Goal: Information Seeking & Learning: Find specific fact

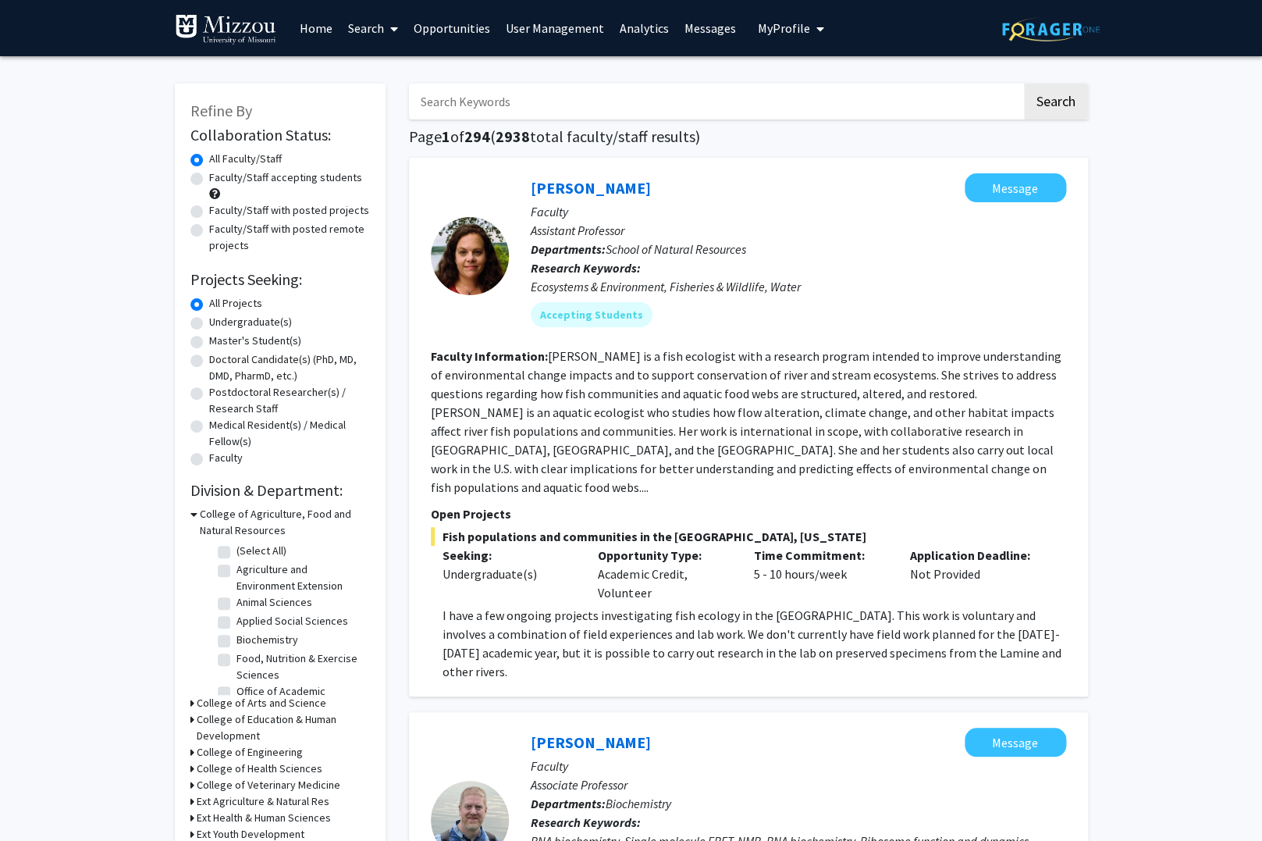
click at [379, 23] on link "Search" at bounding box center [373, 28] width 66 height 55
click at [209, 202] on label "Faculty/Staff with posted projects" at bounding box center [289, 210] width 160 height 16
click at [209, 202] on input "Faculty/Staff with posted projects" at bounding box center [214, 207] width 10 height 10
radio input "true"
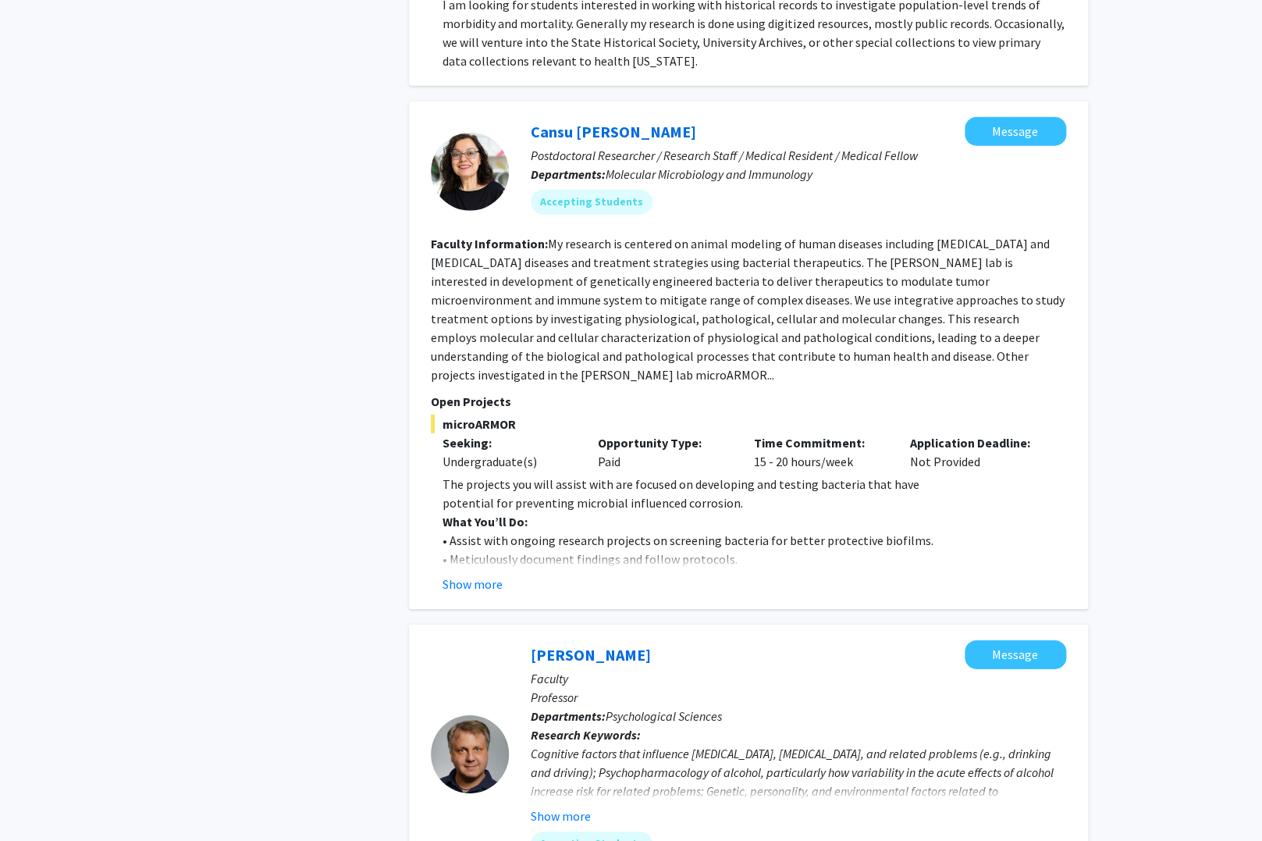
scroll to position [4237, 0]
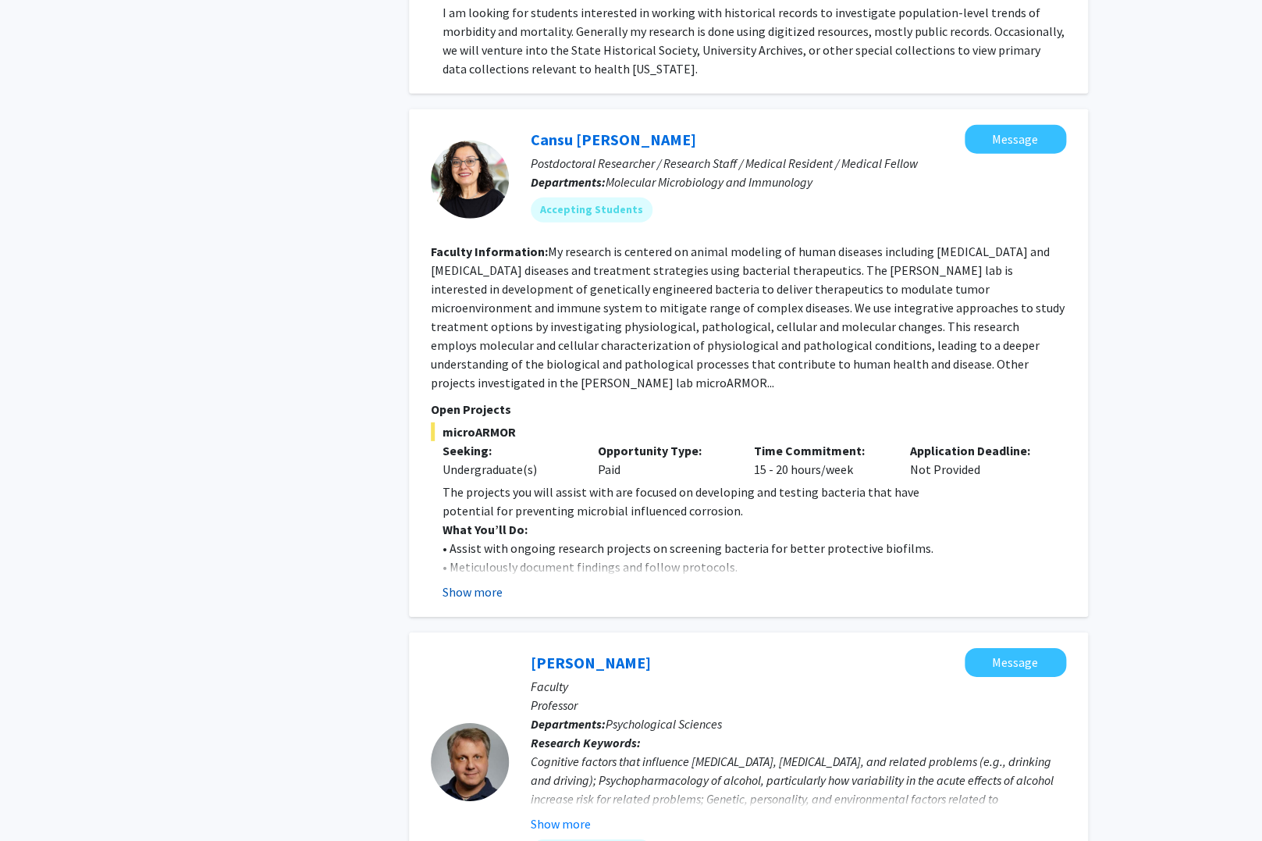
click at [486, 582] on button "Show more" at bounding box center [473, 591] width 60 height 19
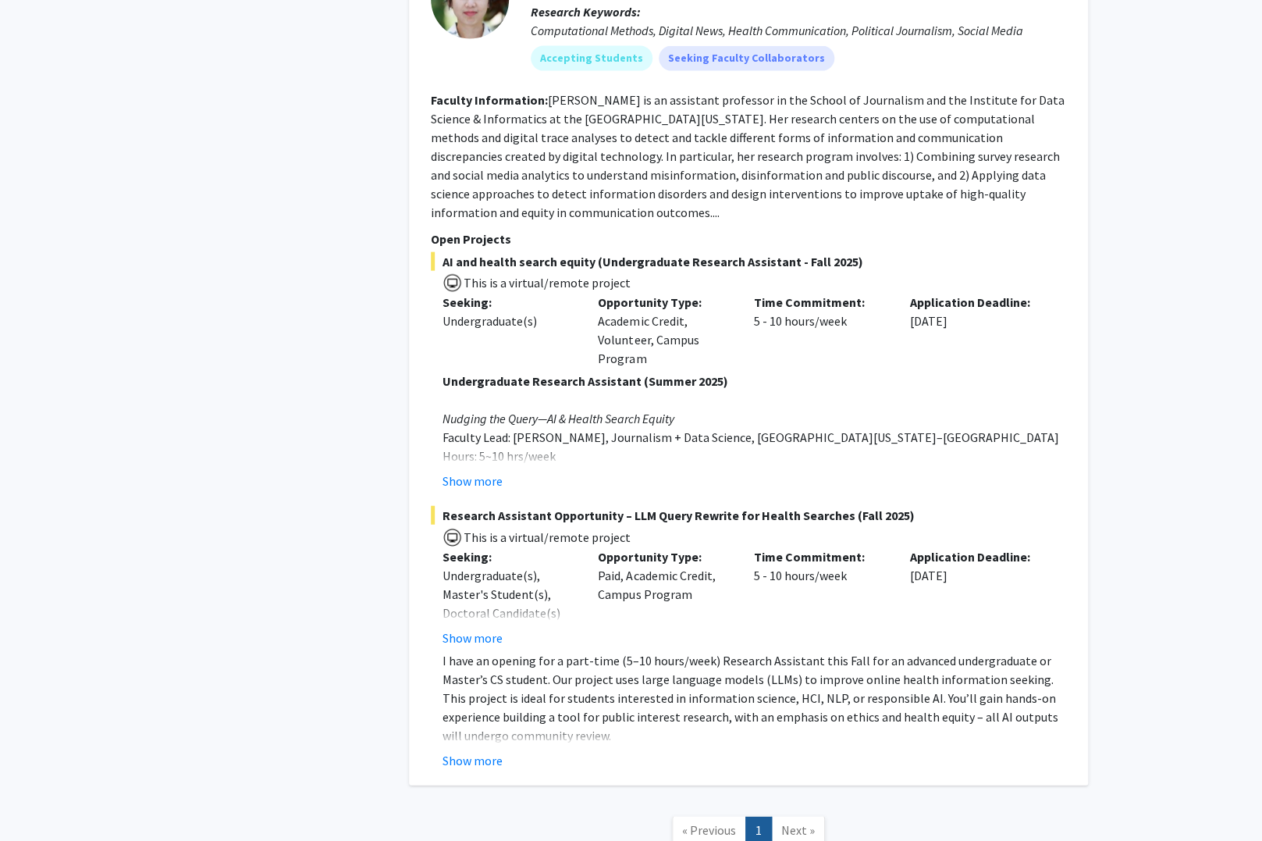
scroll to position [6438, 0]
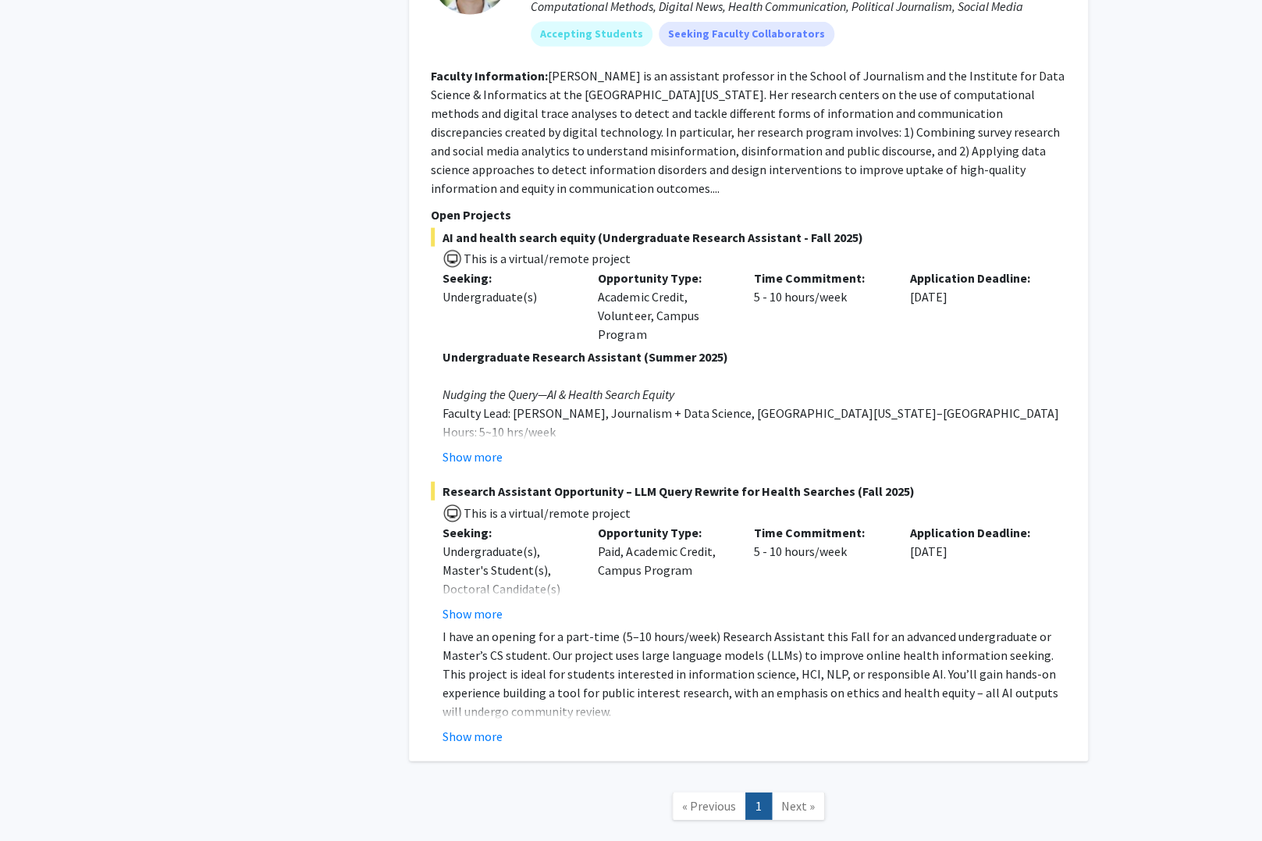
click at [795, 798] on span "Next »" at bounding box center [798, 806] width 34 height 16
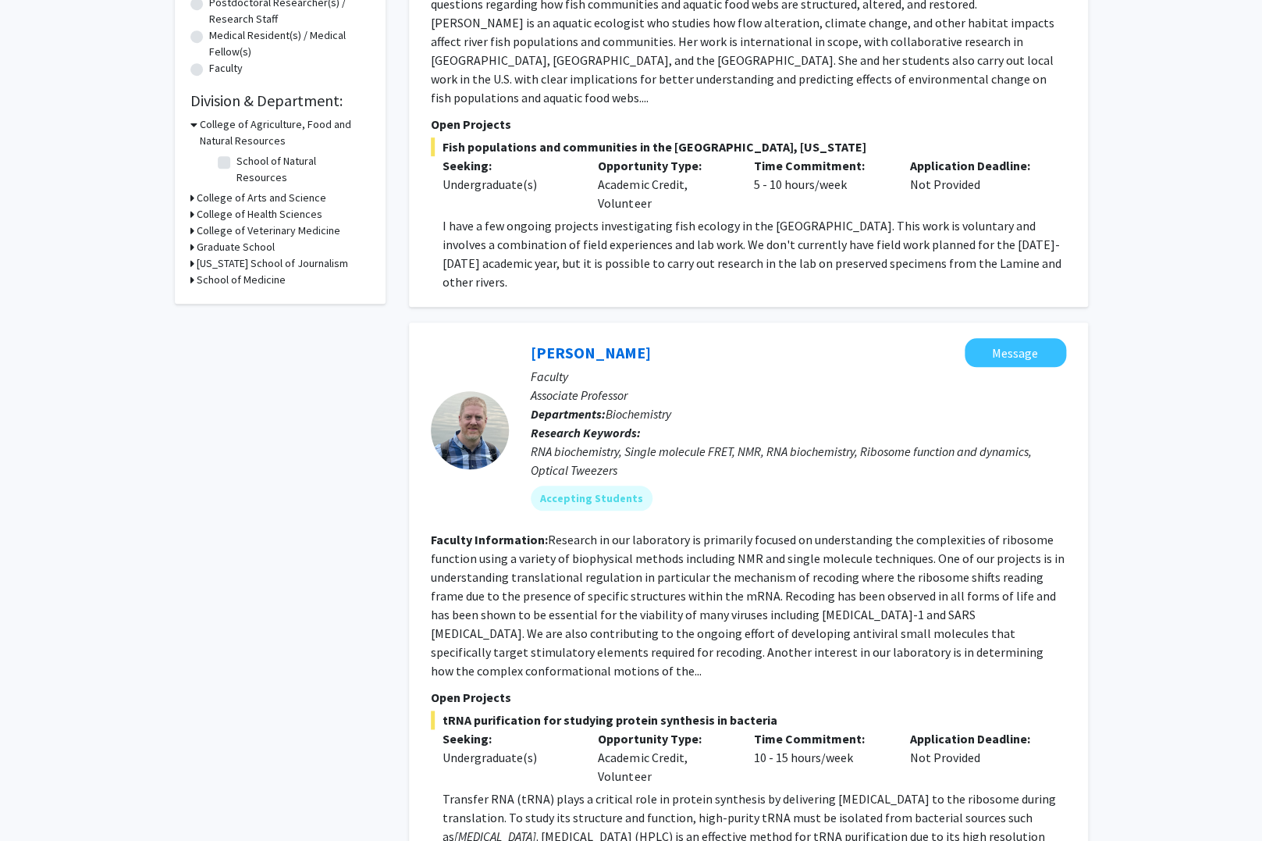
scroll to position [0, 0]
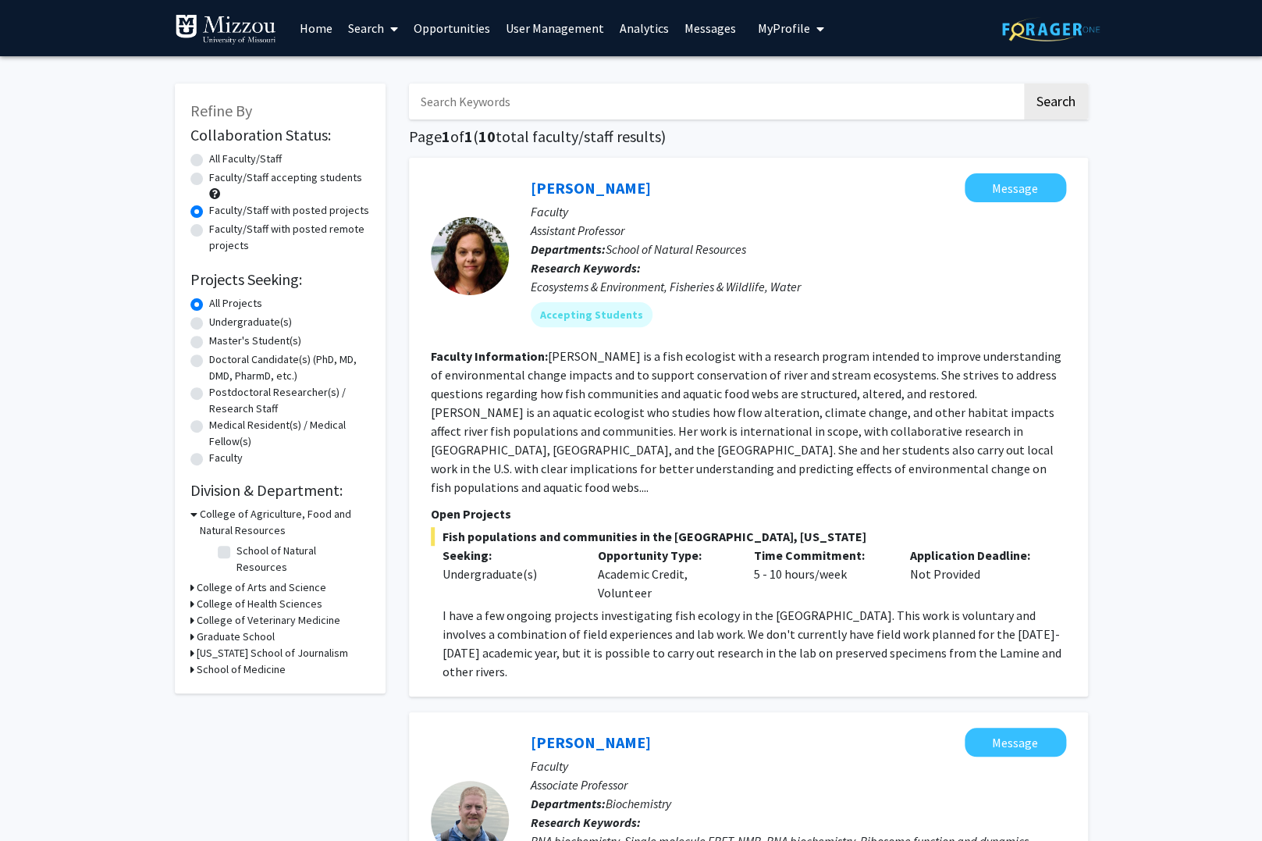
click at [209, 229] on label "Faculty/Staff with posted remote projects" at bounding box center [289, 237] width 161 height 33
click at [209, 229] on input "Faculty/Staff with posted remote projects" at bounding box center [214, 226] width 10 height 10
radio input "true"
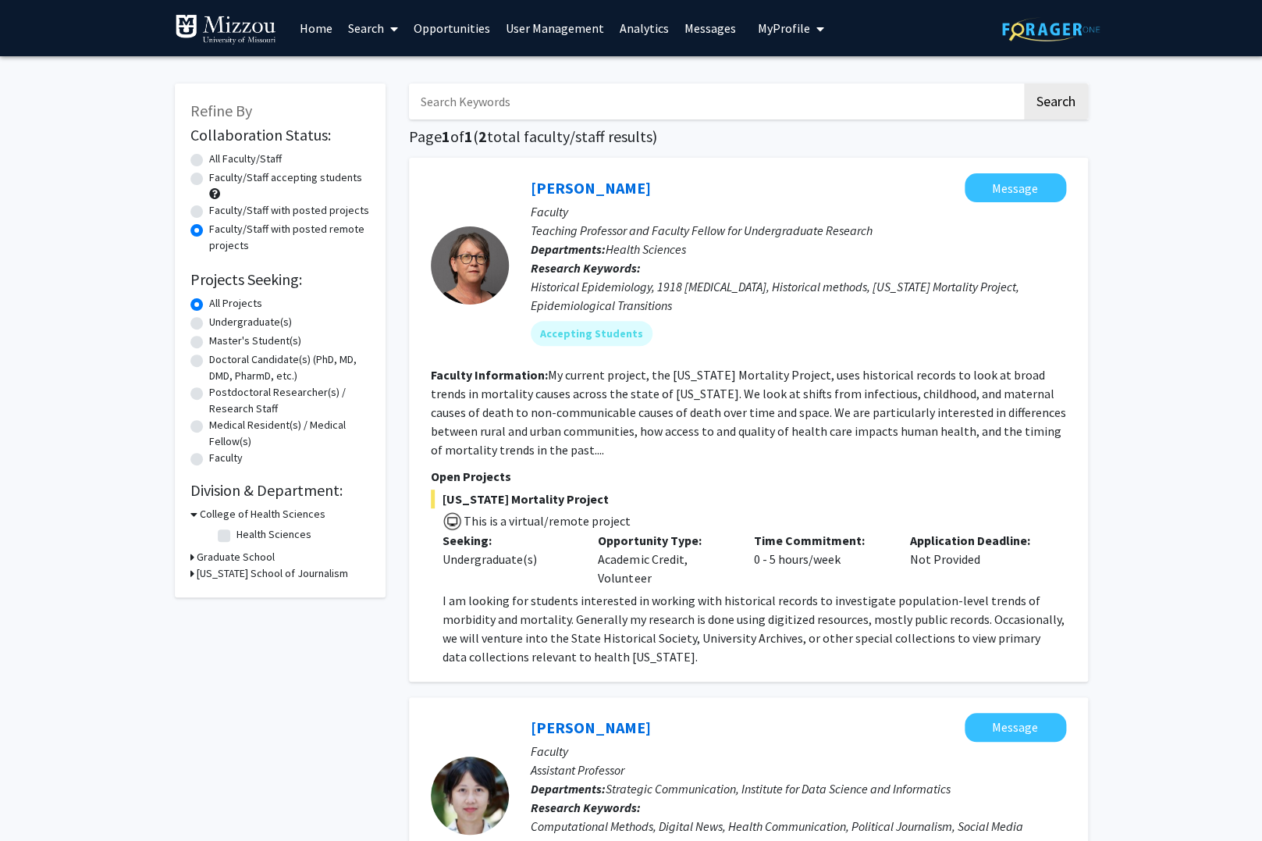
click at [209, 212] on label "Faculty/Staff with posted projects" at bounding box center [289, 210] width 160 height 16
click at [209, 212] on input "Faculty/Staff with posted projects" at bounding box center [214, 207] width 10 height 10
radio input "true"
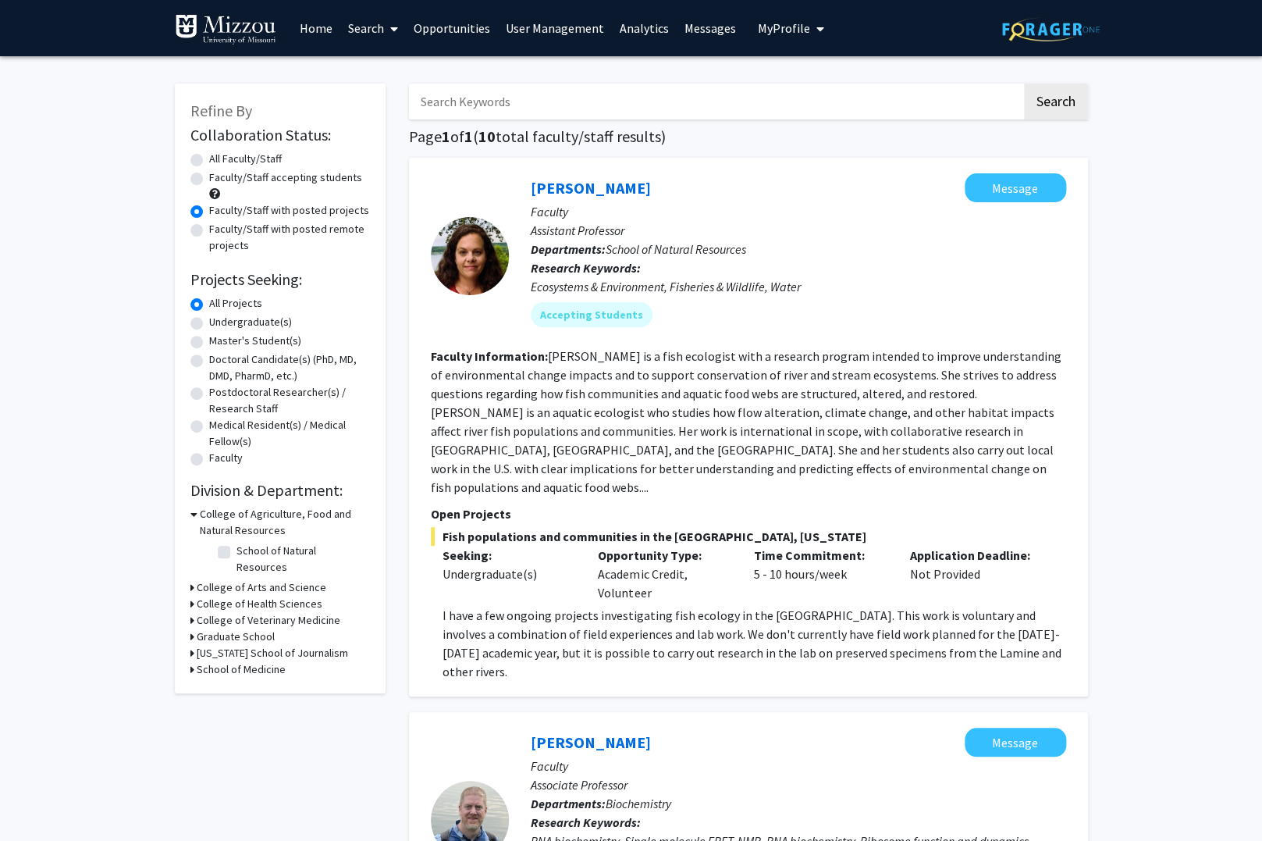
click at [209, 323] on label "Undergraduate(s)" at bounding box center [250, 322] width 83 height 16
click at [209, 323] on input "Undergraduate(s)" at bounding box center [214, 319] width 10 height 10
radio input "true"
click at [392, 27] on icon at bounding box center [394, 29] width 8 height 12
click at [397, 103] on span "Students" at bounding box center [387, 102] width 95 height 31
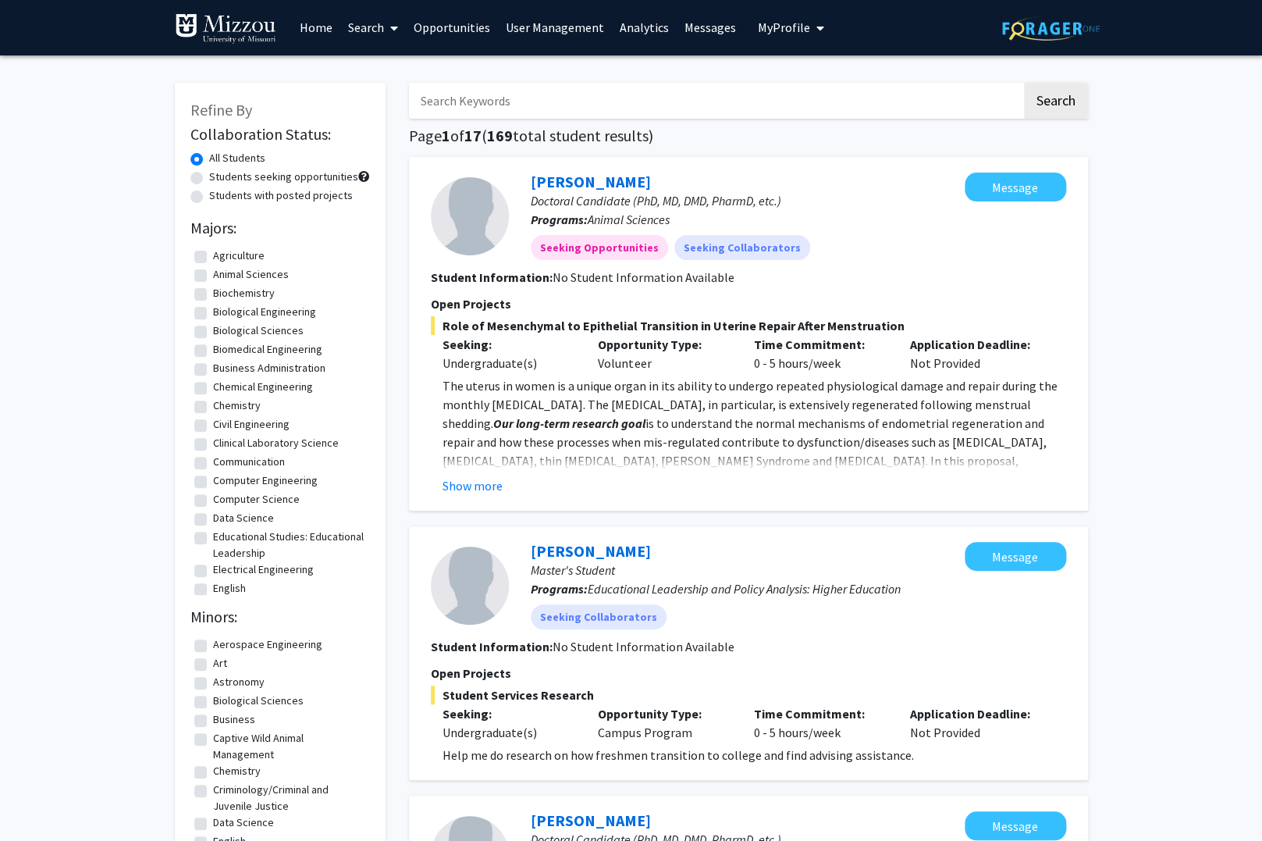
scroll to position [4, 0]
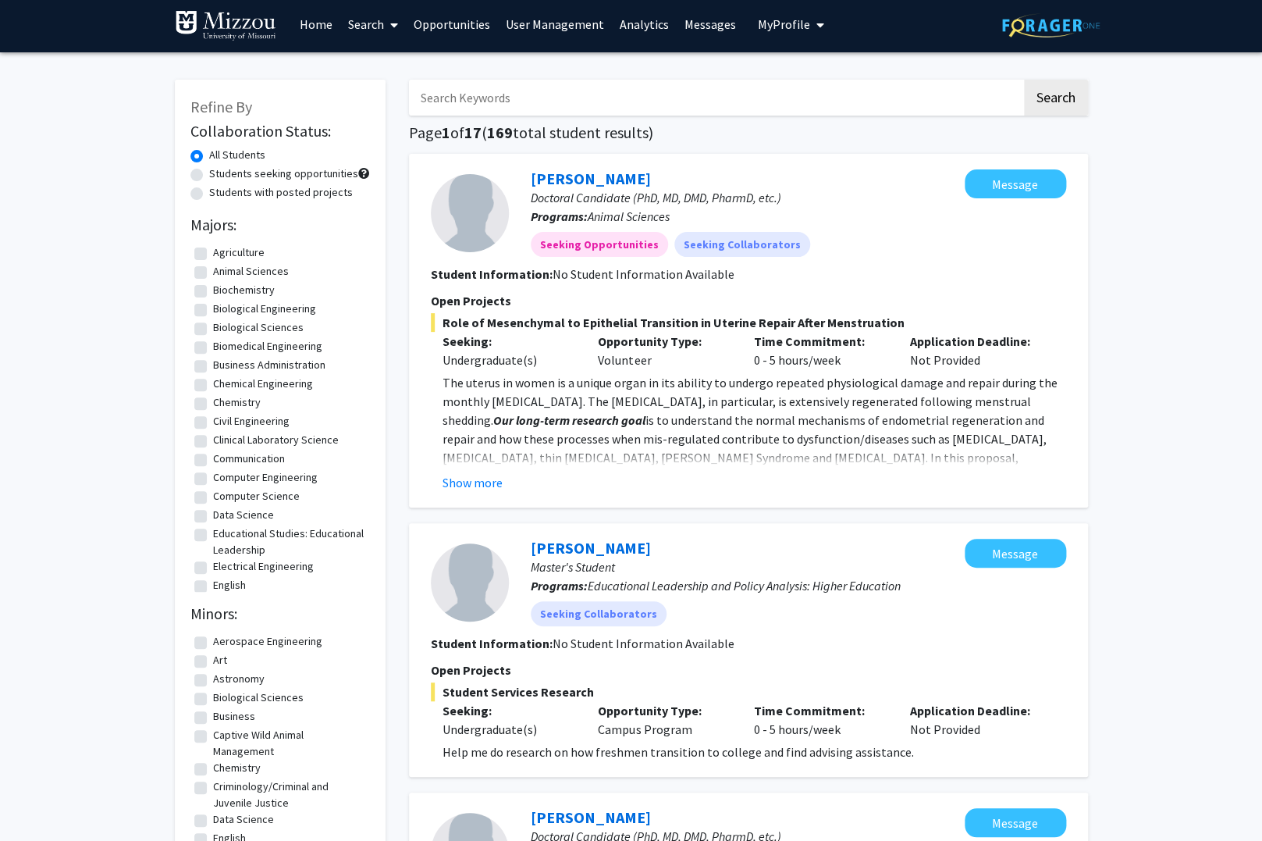
click at [209, 199] on label "Students with posted projects" at bounding box center [281, 192] width 144 height 16
click at [209, 194] on input "Students with posted projects" at bounding box center [214, 189] width 10 height 10
radio input "true"
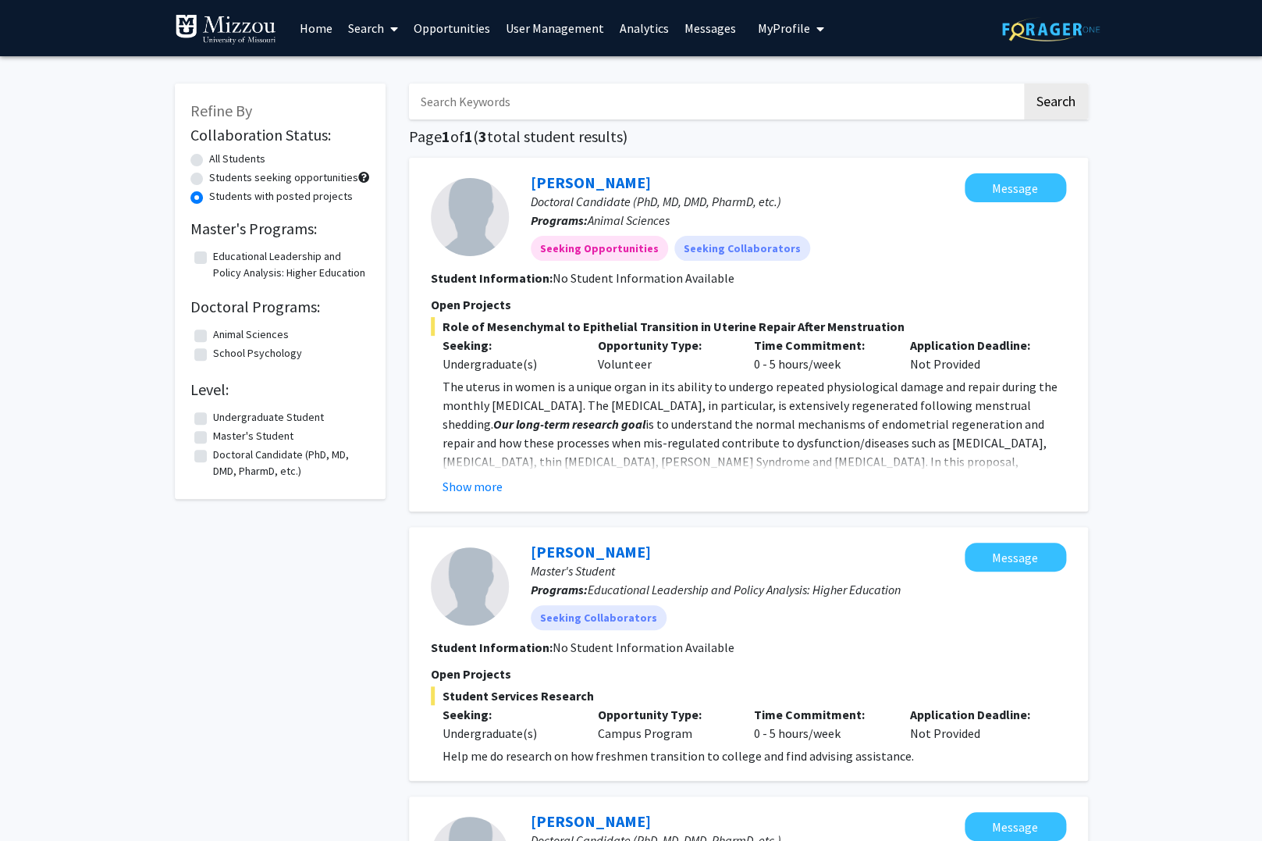
click at [323, 33] on link "Home" at bounding box center [316, 28] width 48 height 55
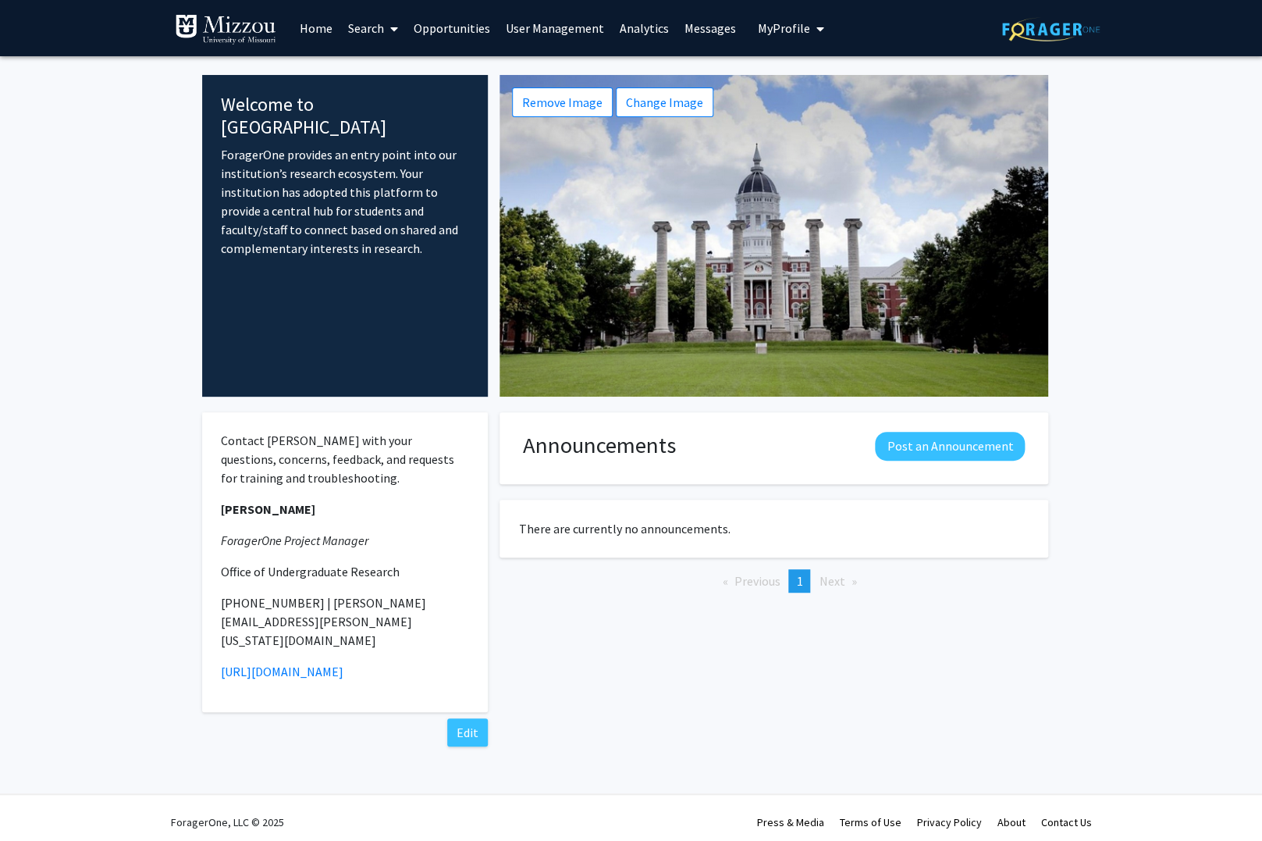
click at [372, 28] on link "Search" at bounding box center [373, 28] width 66 height 55
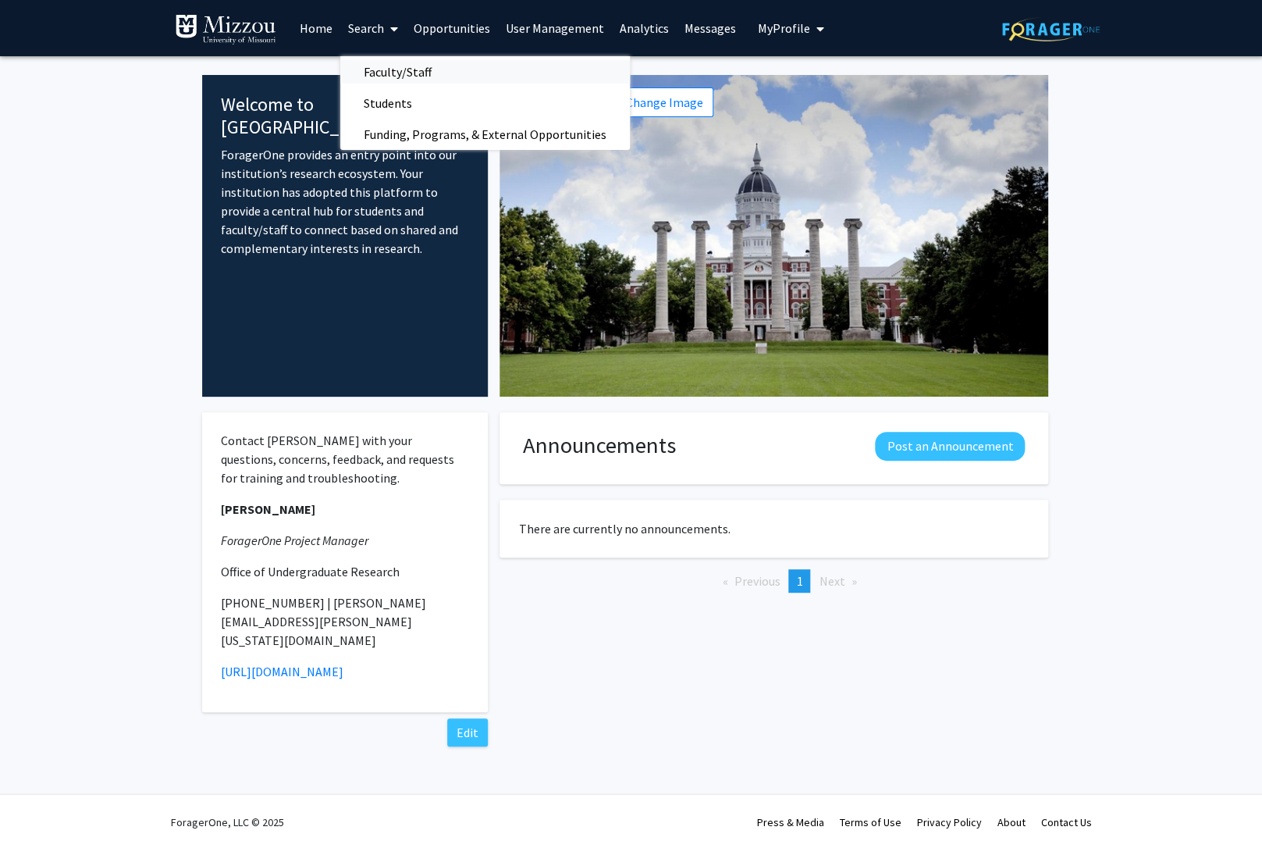
click at [378, 64] on span "Faculty/Staff" at bounding box center [397, 71] width 115 height 31
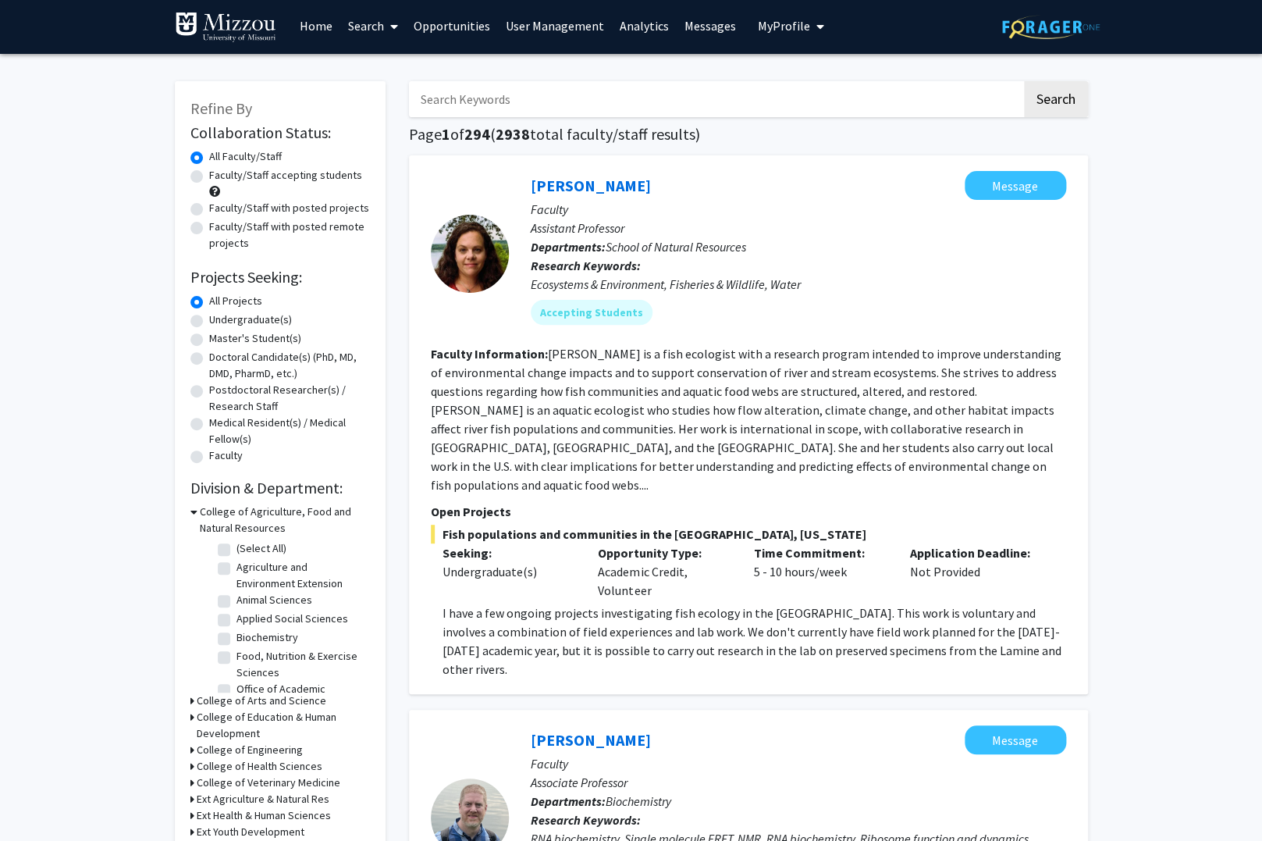
click at [209, 178] on label "Faculty/Staff accepting students" at bounding box center [285, 175] width 153 height 16
click at [209, 177] on input "Faculty/Staff accepting students" at bounding box center [214, 172] width 10 height 10
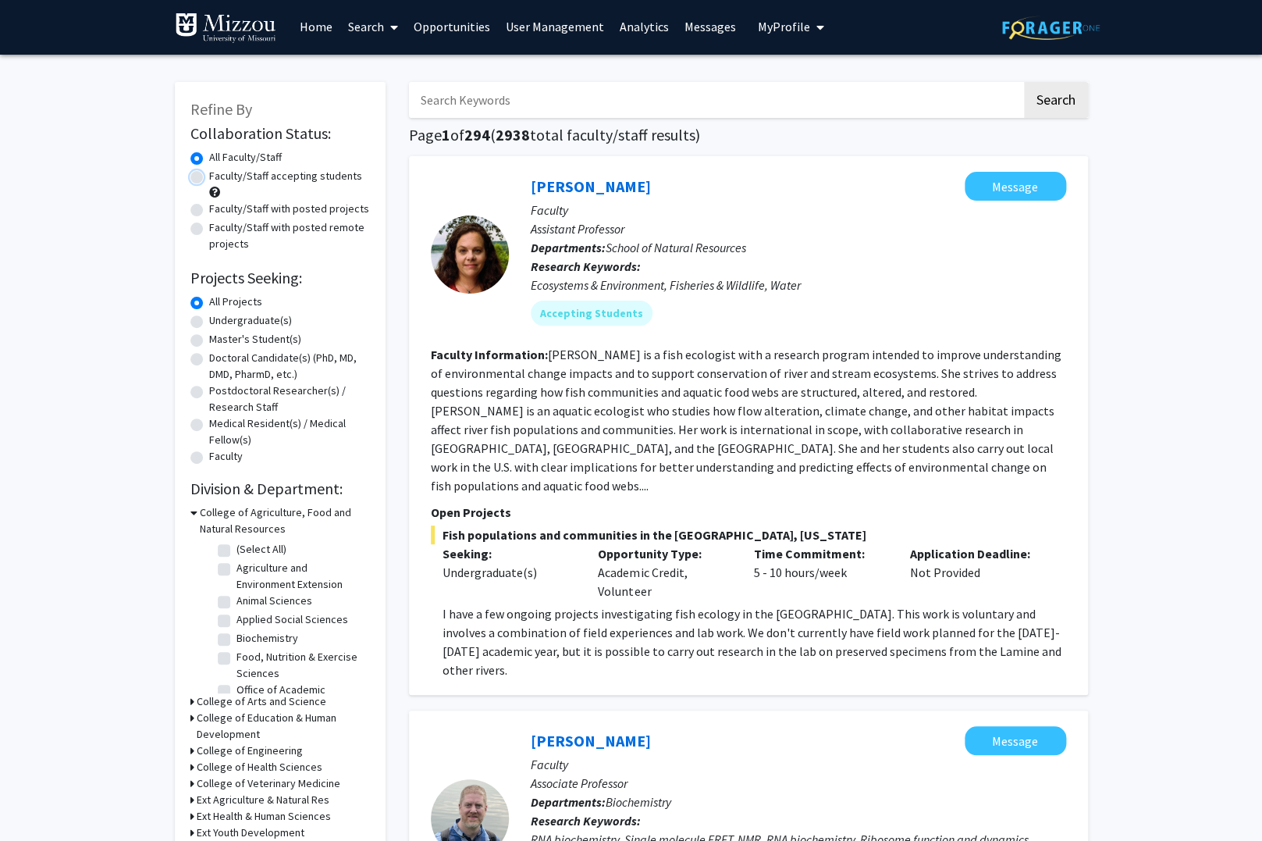
radio input "true"
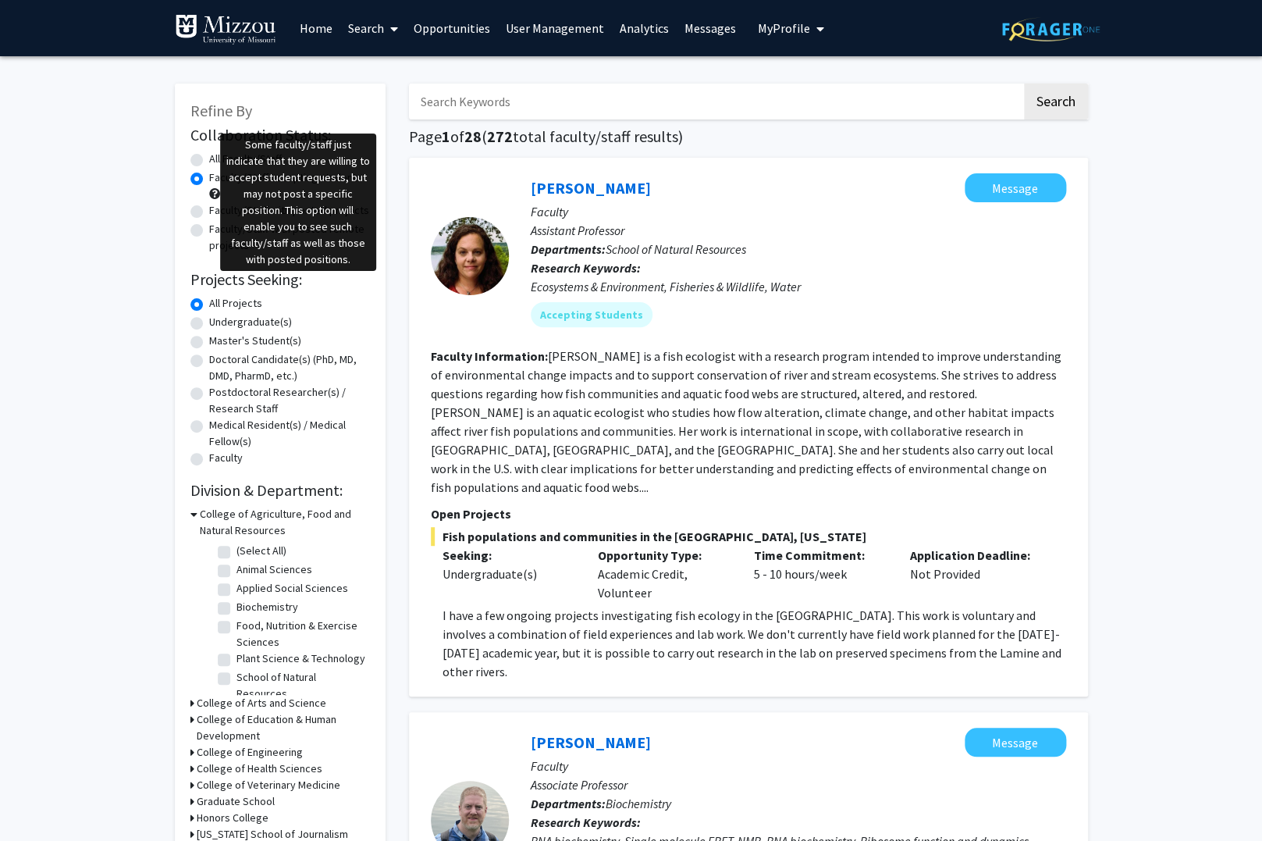
click at [214, 195] on span at bounding box center [214, 193] width 11 height 11
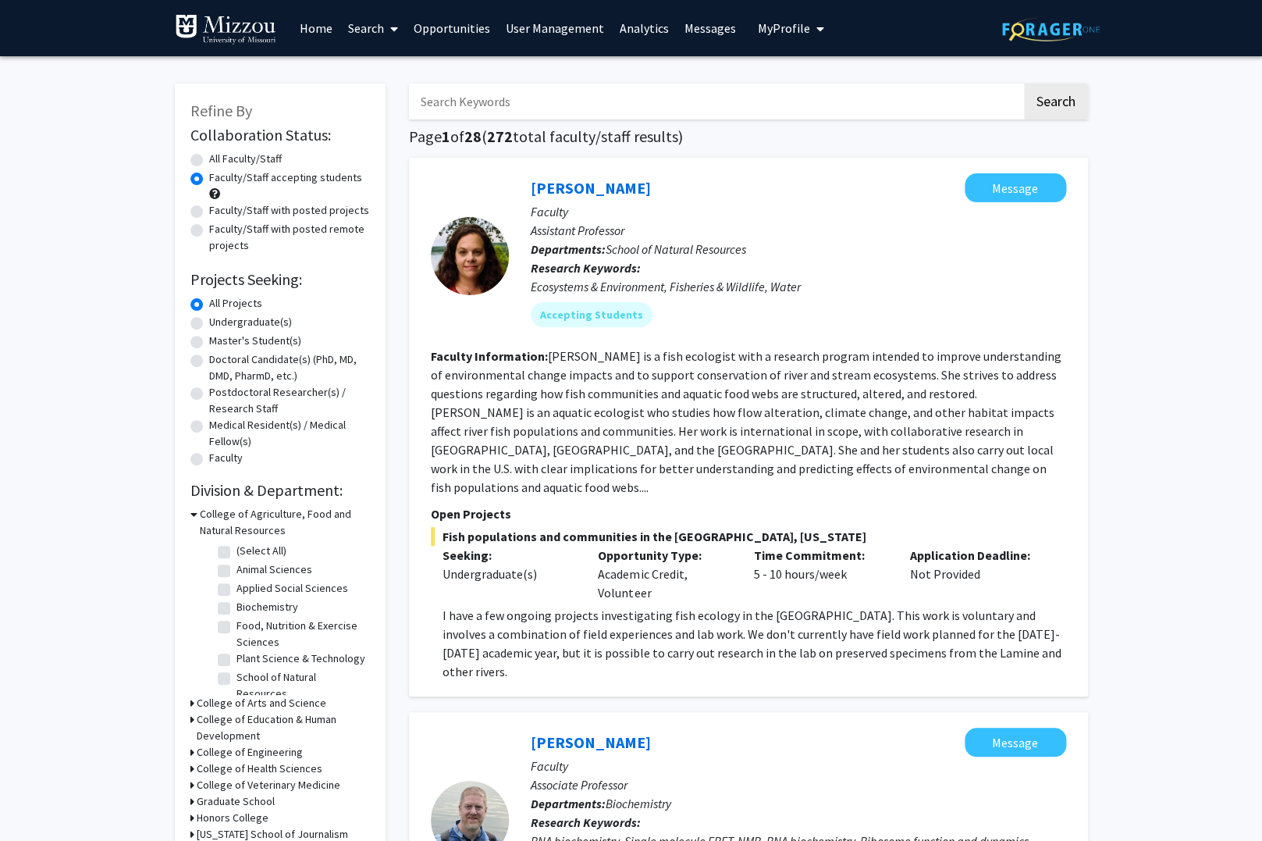
click at [214, 195] on span at bounding box center [214, 193] width 11 height 11
click at [215, 195] on span at bounding box center [214, 193] width 11 height 11
click at [224, 187] on div "Faculty/Staff accepting students" at bounding box center [280, 185] width 180 height 33
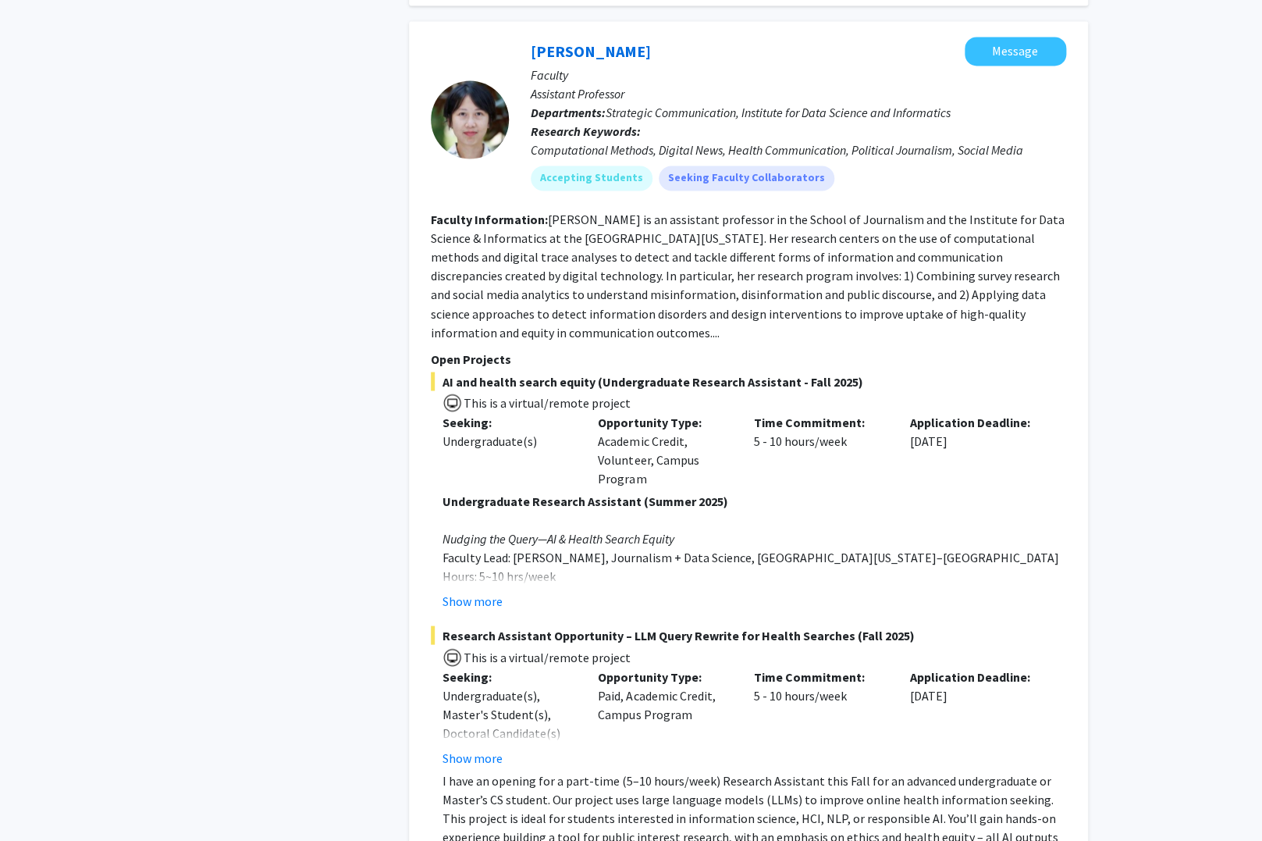
scroll to position [6156, 0]
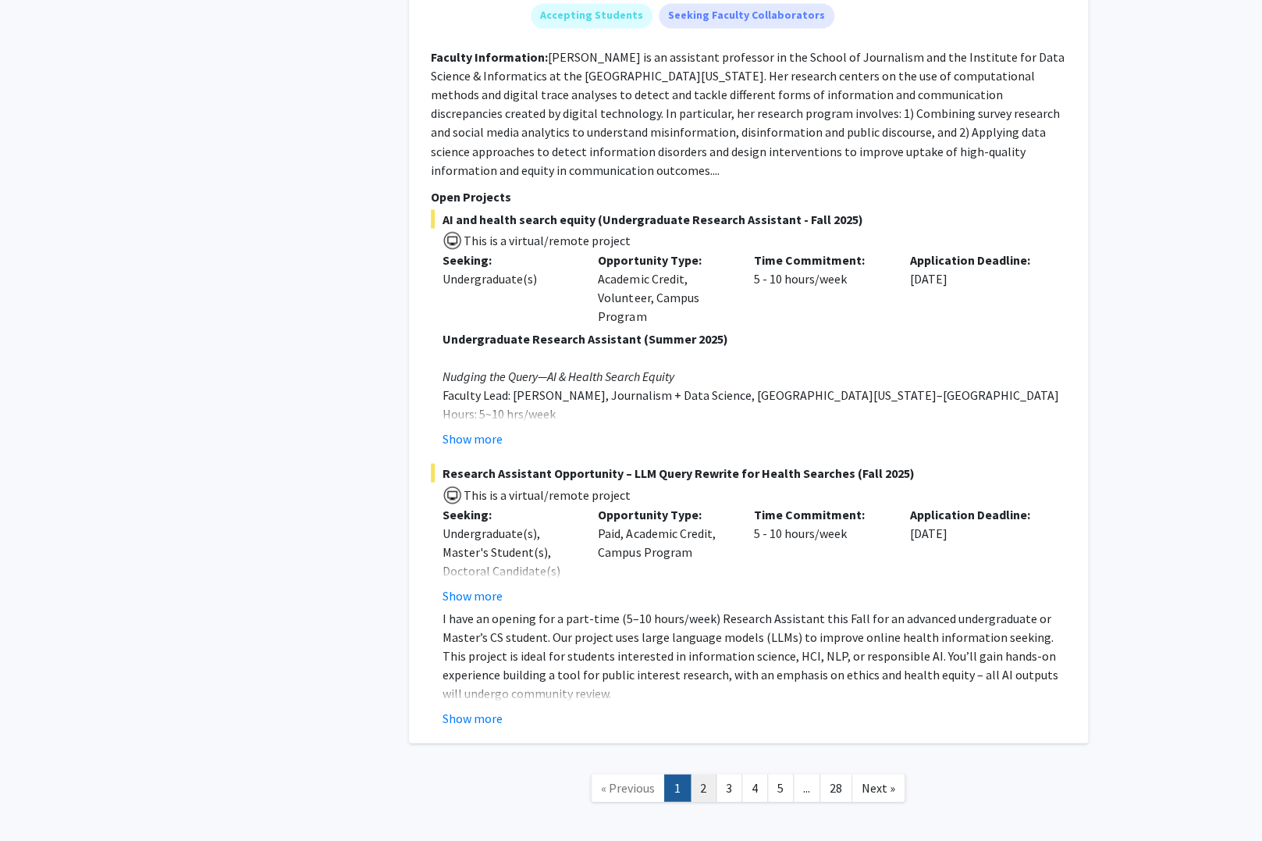
click at [705, 774] on link "2" at bounding box center [703, 787] width 27 height 27
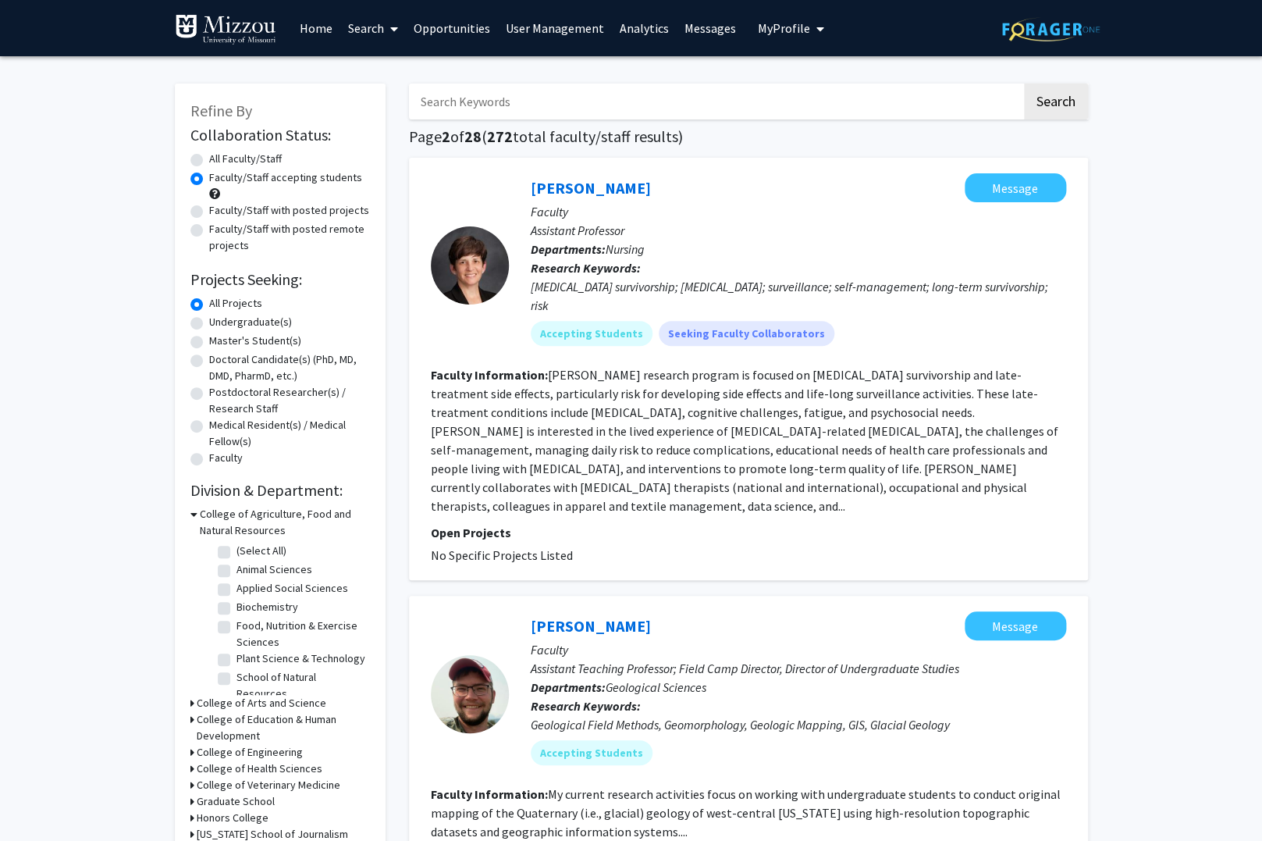
click at [209, 214] on label "Faculty/Staff with posted projects" at bounding box center [289, 210] width 160 height 16
click at [209, 212] on input "Faculty/Staff with posted projects" at bounding box center [214, 207] width 10 height 10
radio input "true"
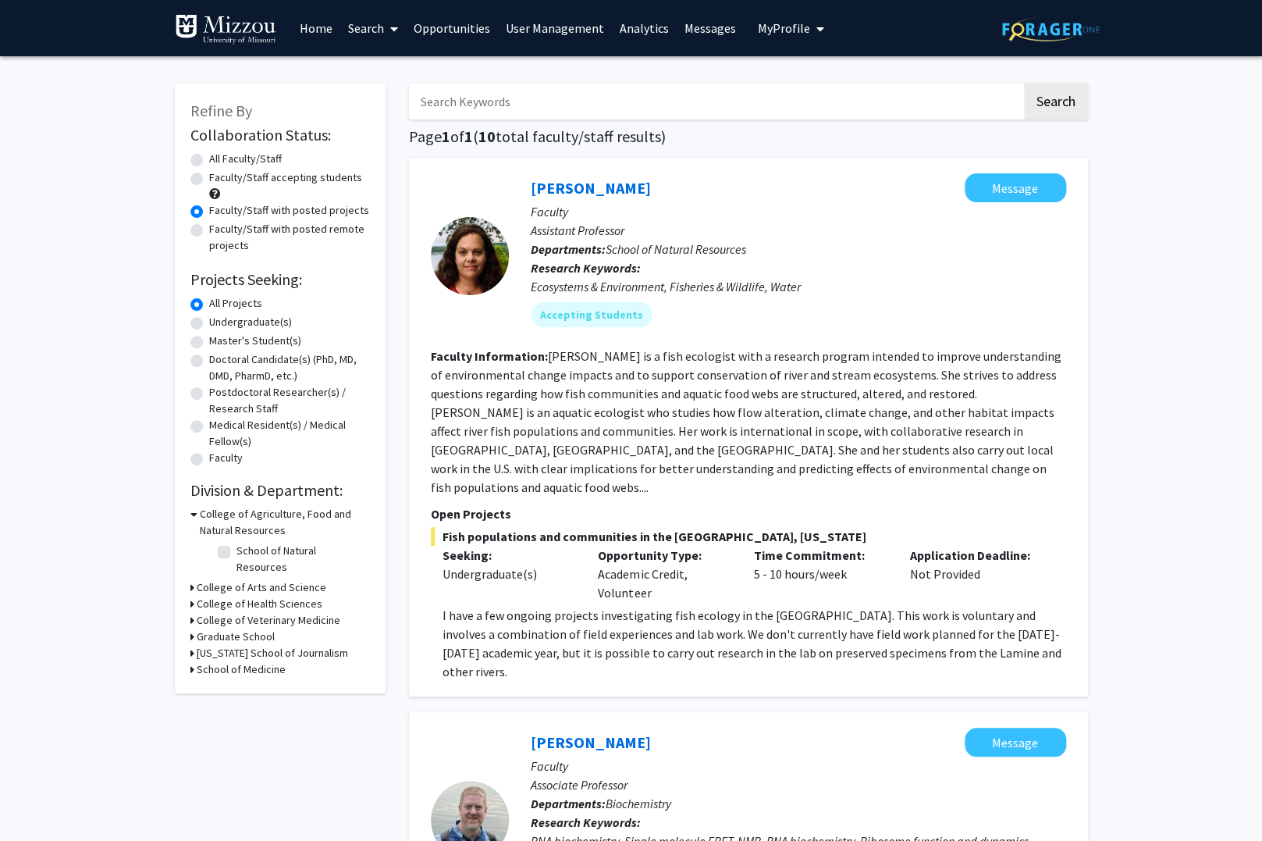
click at [554, 98] on input "Search Keywords" at bounding box center [715, 102] width 613 height 36
click at [192, 518] on icon at bounding box center [193, 514] width 7 height 16
click at [194, 514] on icon at bounding box center [192, 514] width 4 height 16
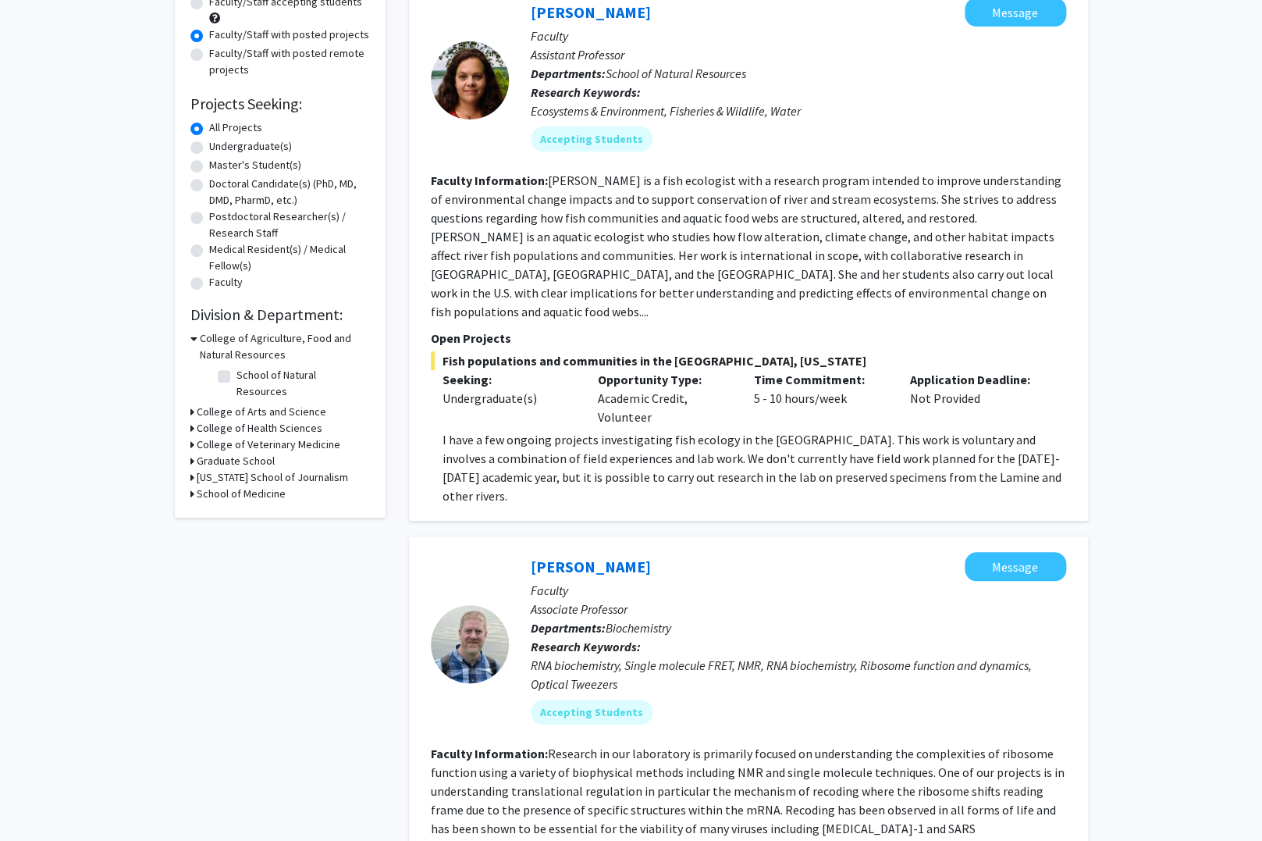
scroll to position [177, 0]
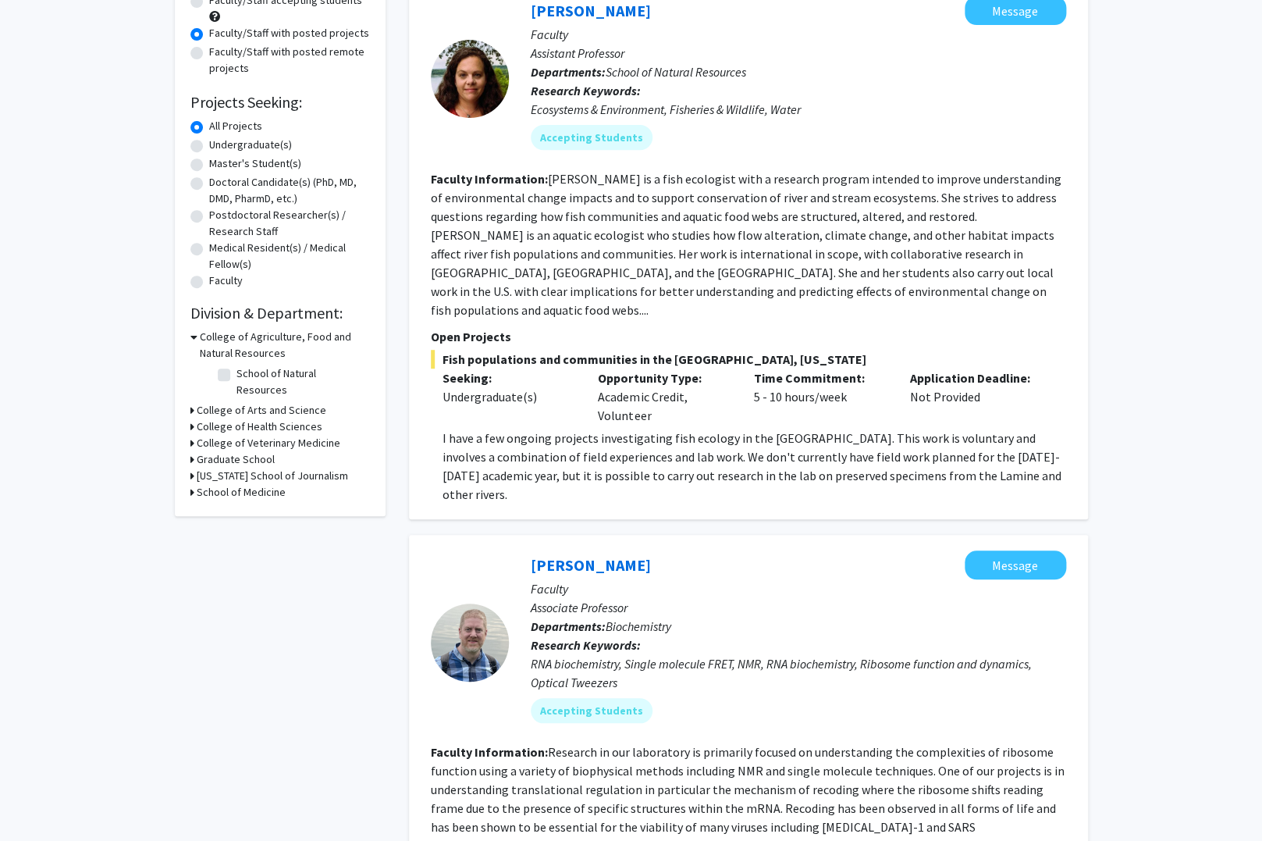
click at [208, 351] on h3 "College of Agriculture, Food and Natural Resources" at bounding box center [285, 345] width 170 height 33
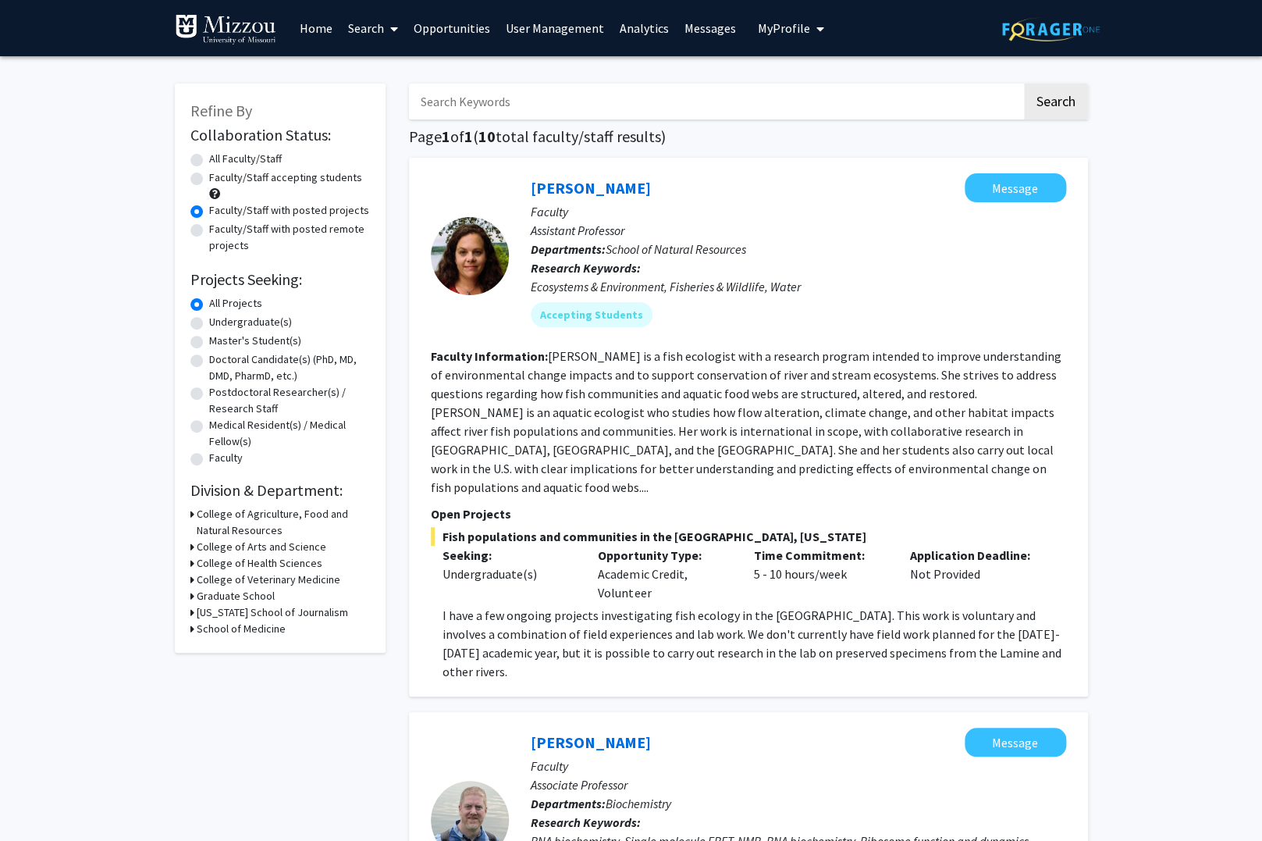
click at [209, 160] on label "All Faculty/Staff" at bounding box center [245, 159] width 73 height 16
click at [209, 160] on input "All Faculty/Staff" at bounding box center [214, 156] width 10 height 10
radio input "true"
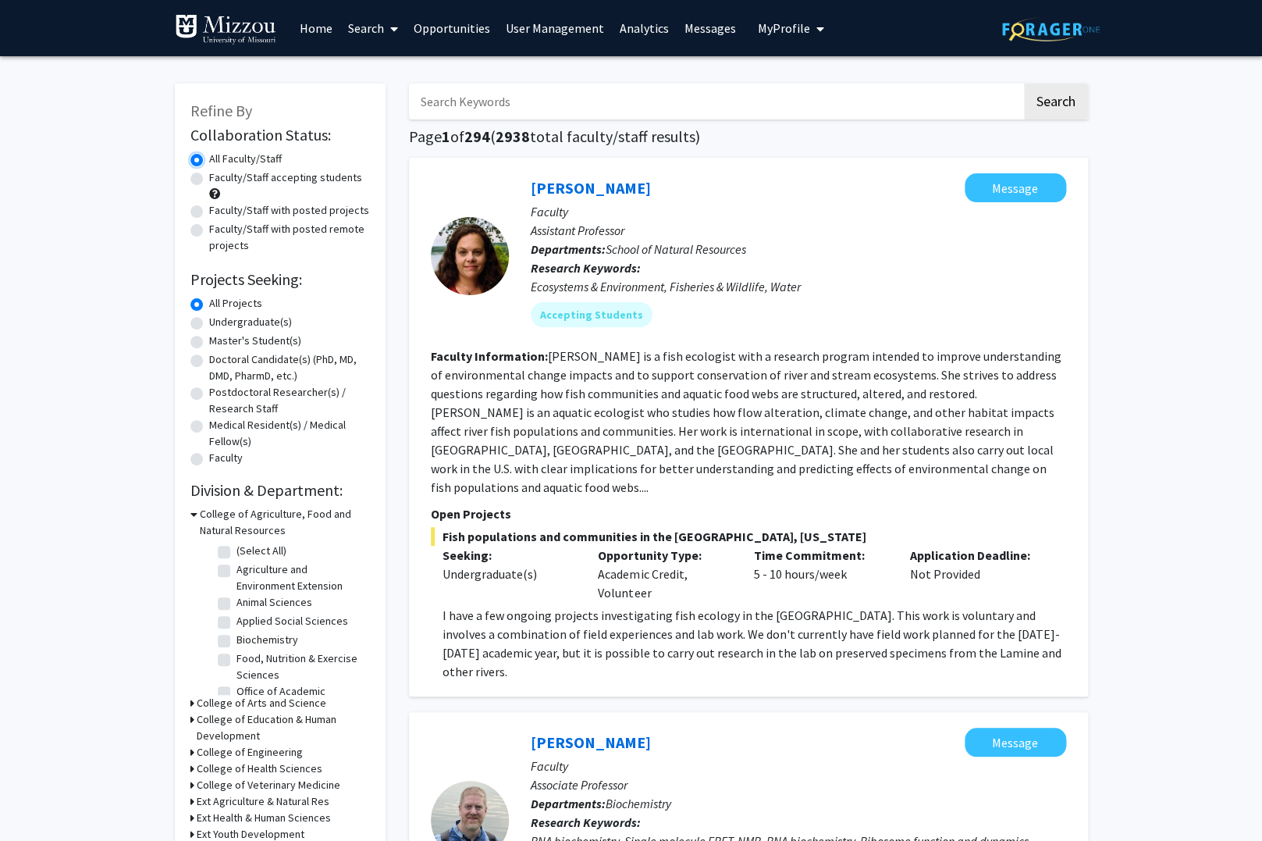
scroll to position [8, 0]
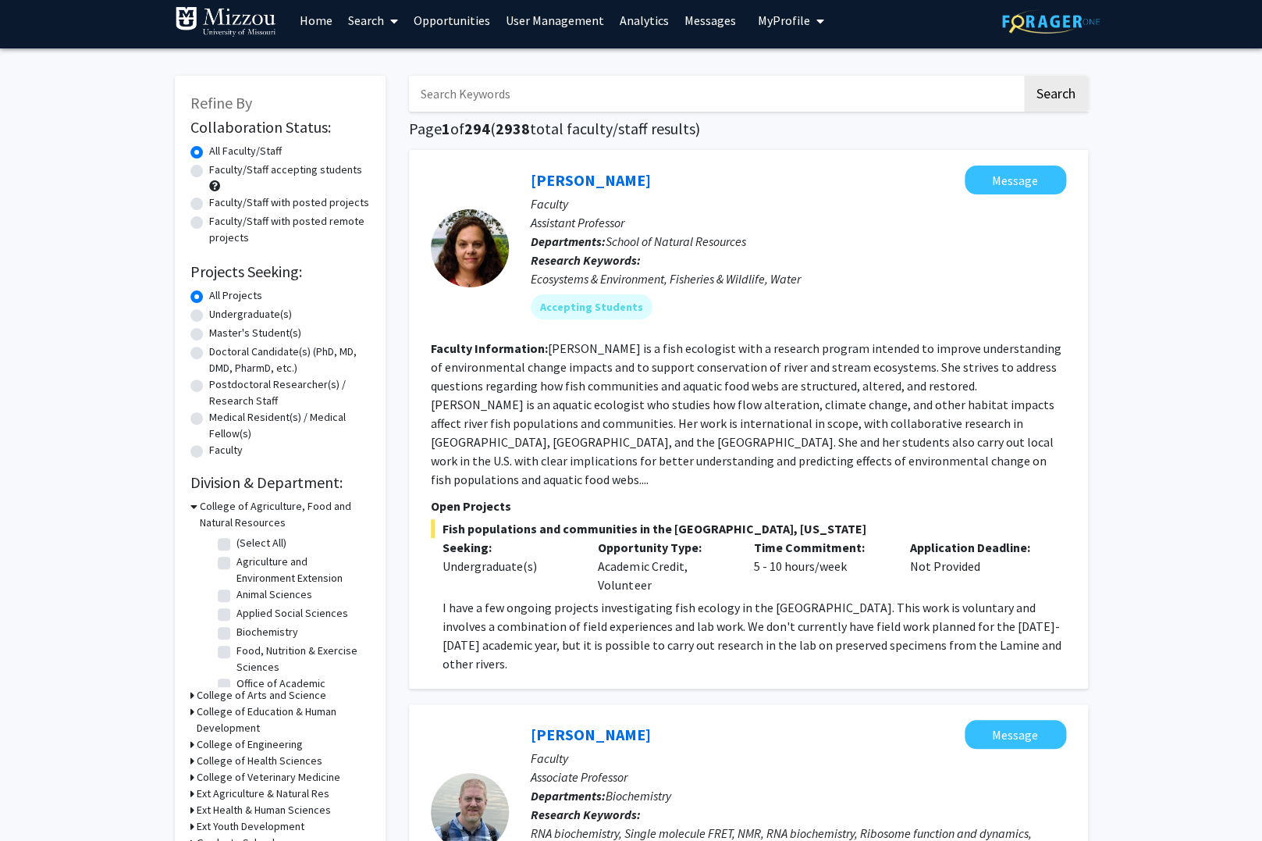
click at [237, 632] on label "Biochemistry" at bounding box center [268, 632] width 62 height 16
click at [237, 632] on input "Biochemistry" at bounding box center [242, 629] width 10 height 10
checkbox input "true"
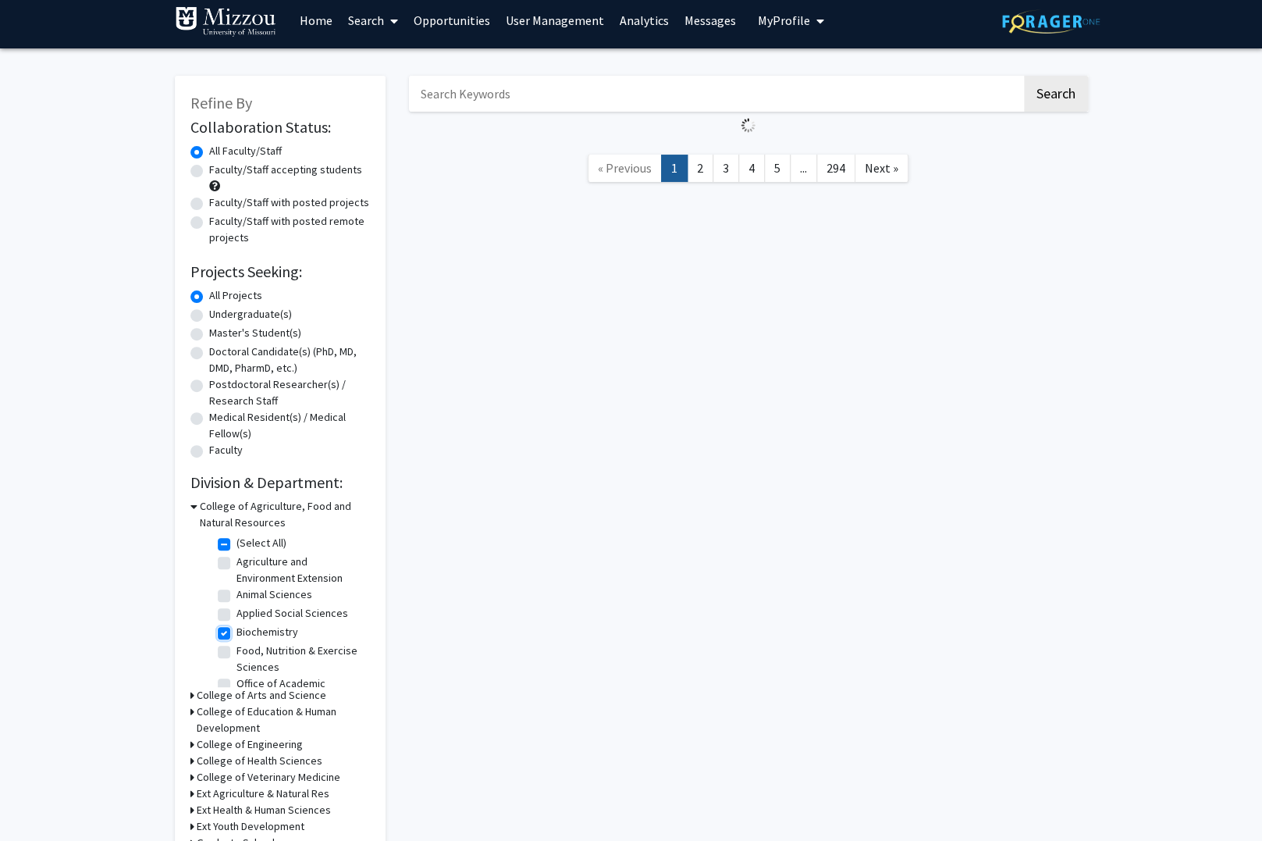
checkbox input "true"
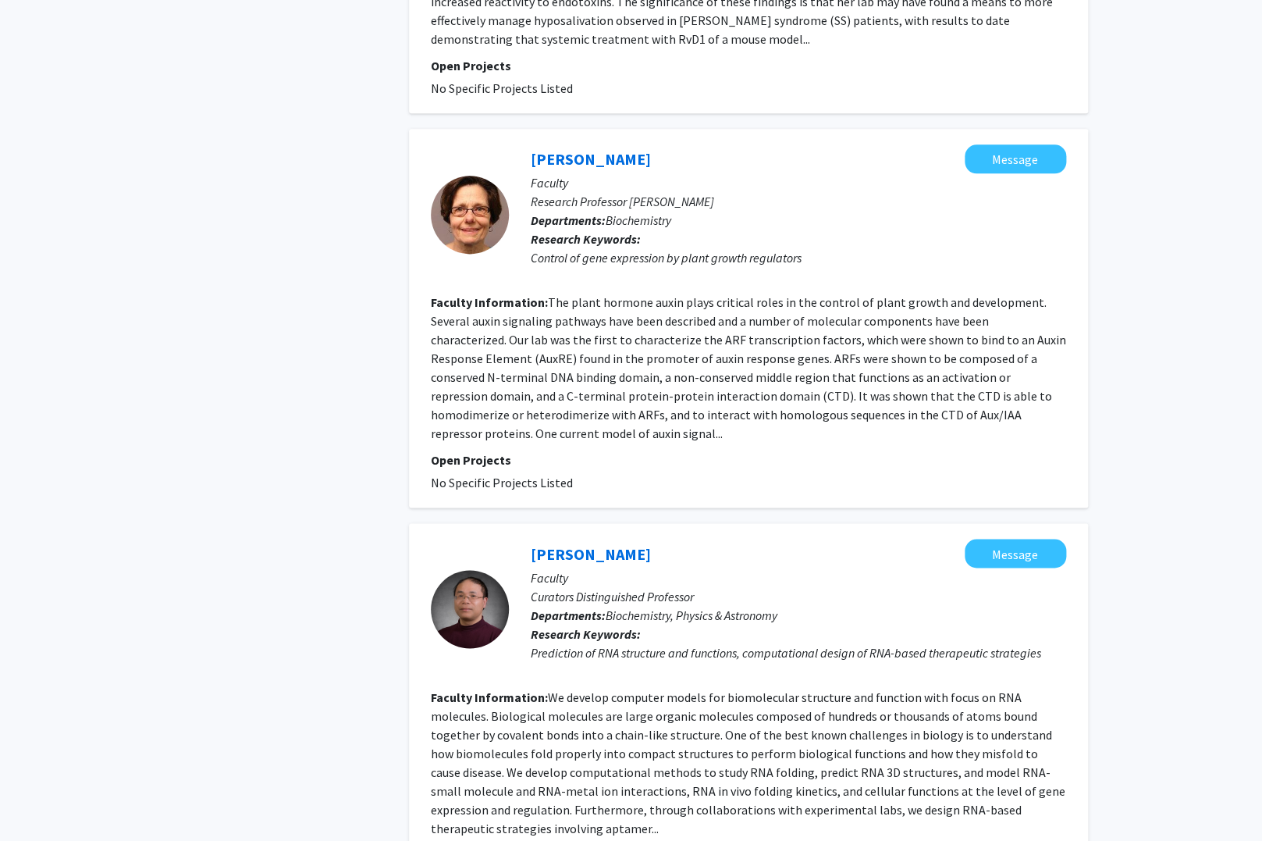
scroll to position [3373, 0]
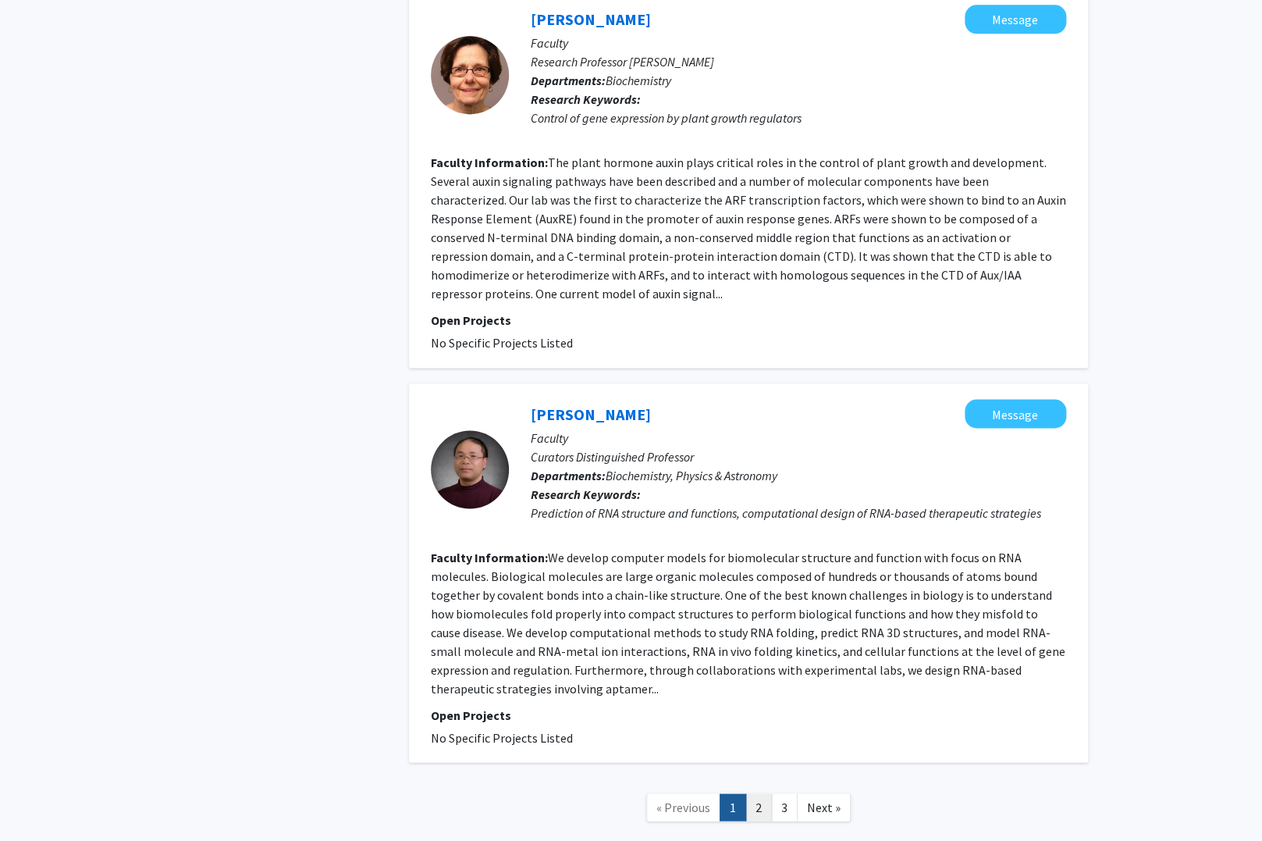
click at [762, 793] on link "2" at bounding box center [759, 806] width 27 height 27
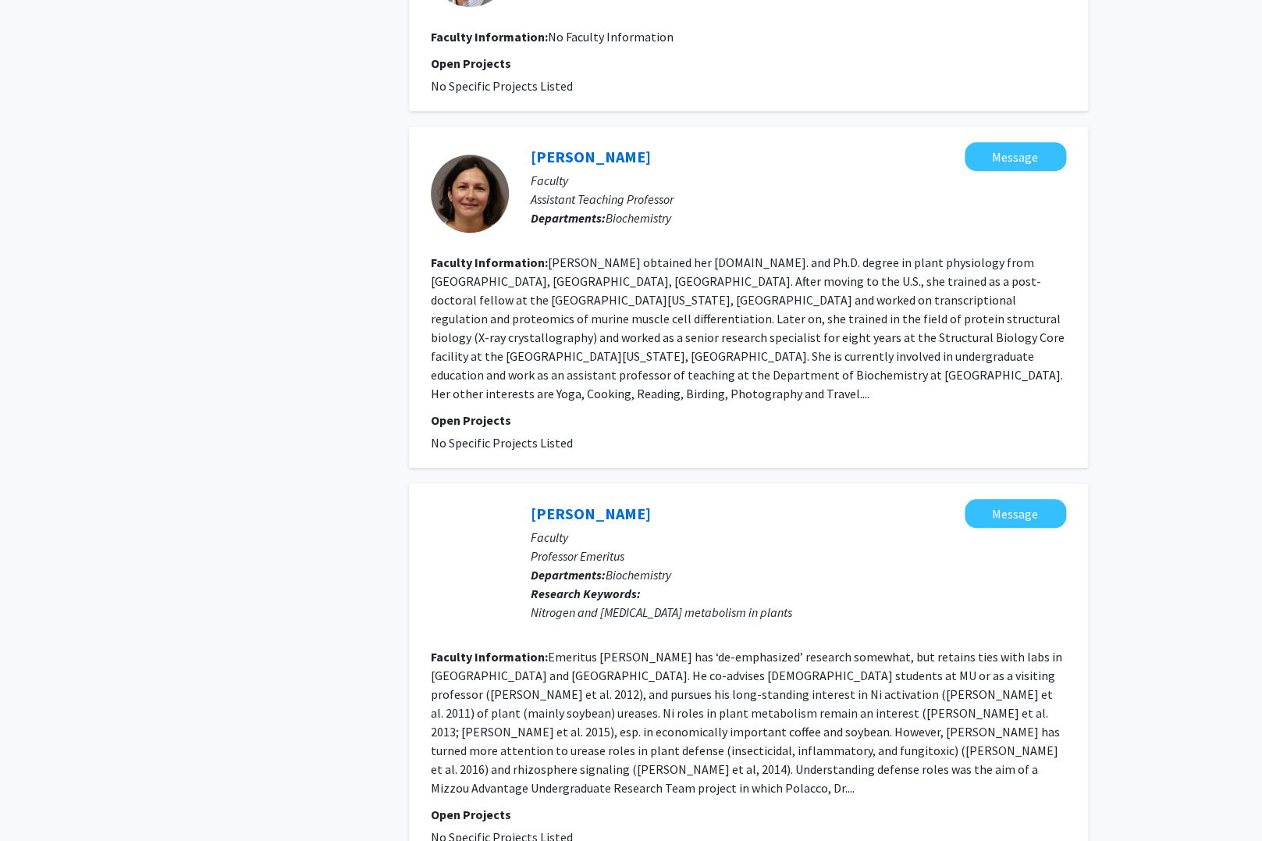
scroll to position [2985, 0]
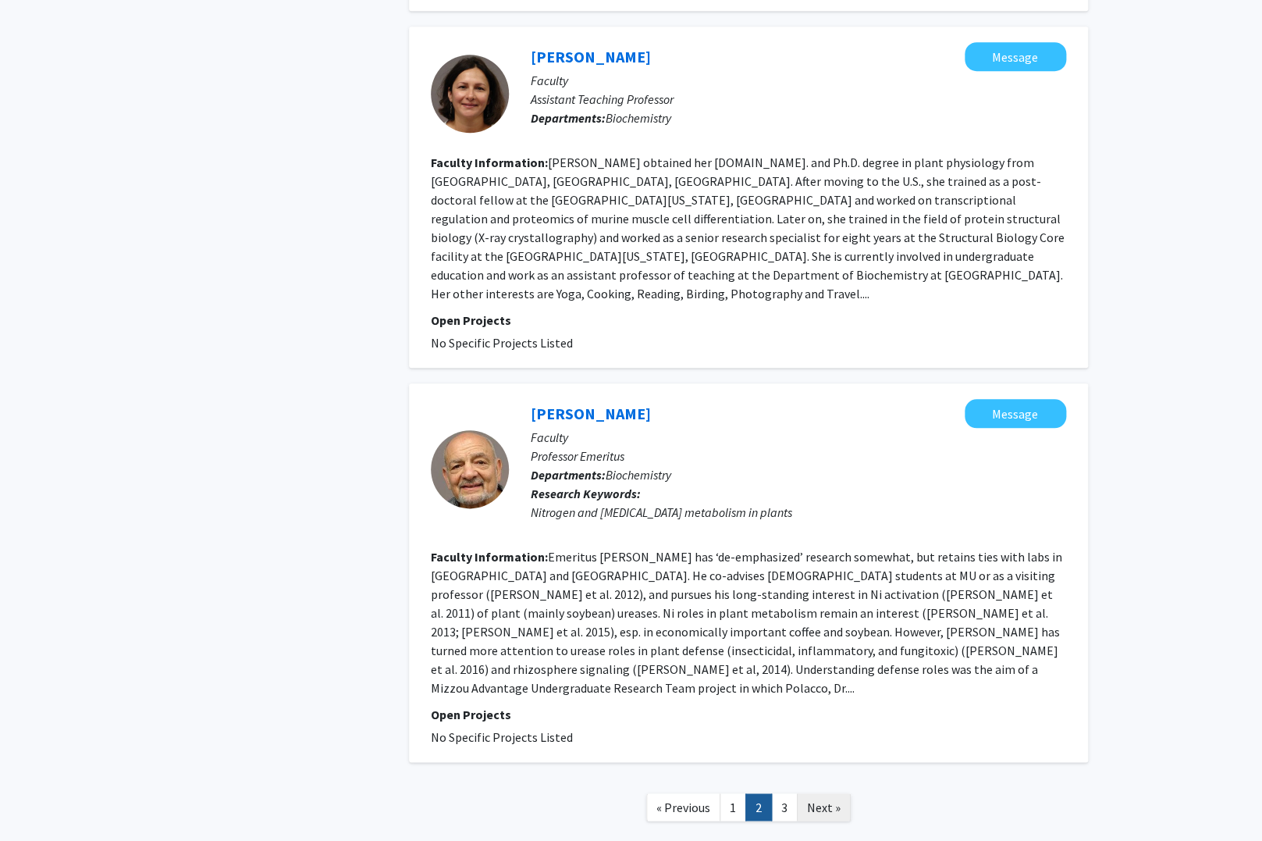
click at [797, 793] on link "Next »" at bounding box center [824, 806] width 54 height 27
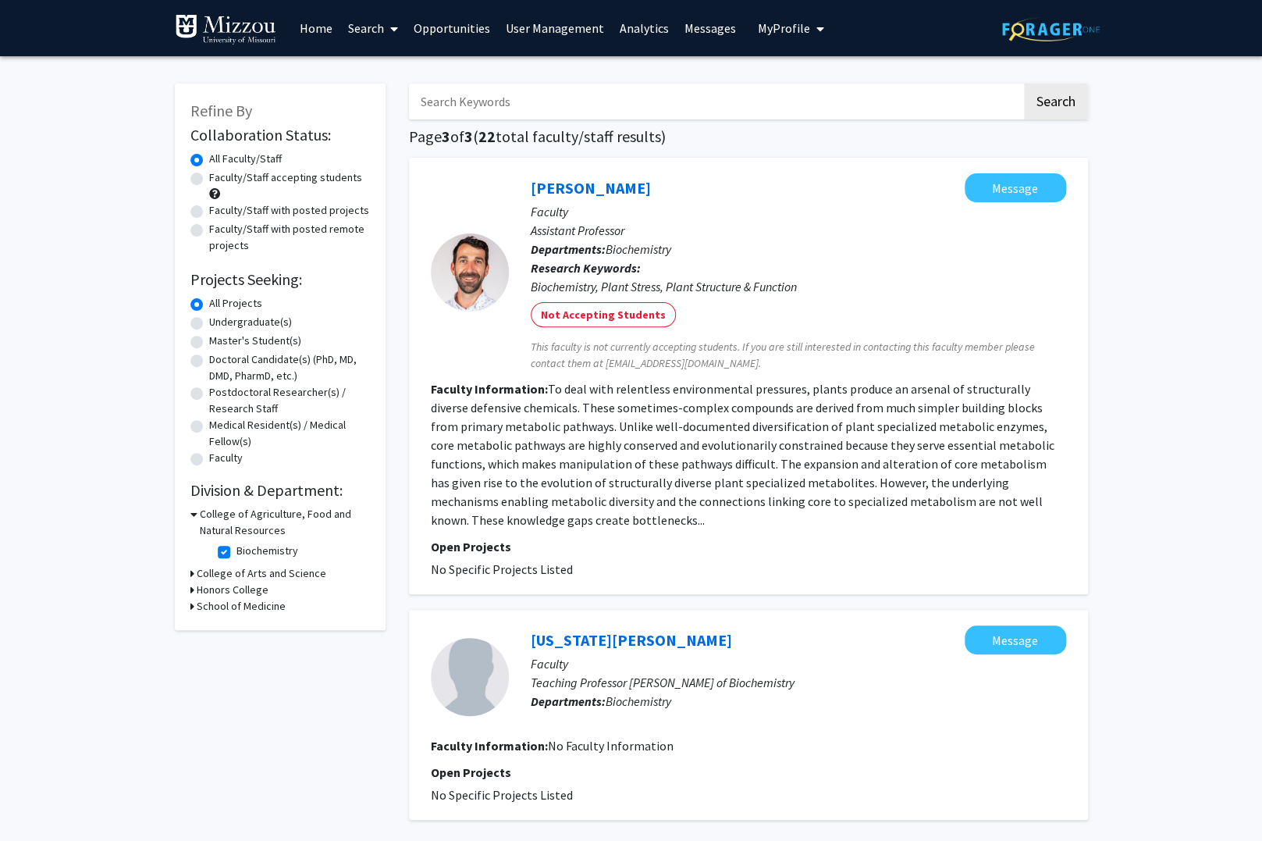
click at [237, 551] on label "Biochemistry" at bounding box center [268, 551] width 62 height 16
click at [237, 551] on input "Biochemistry" at bounding box center [242, 548] width 10 height 10
checkbox input "false"
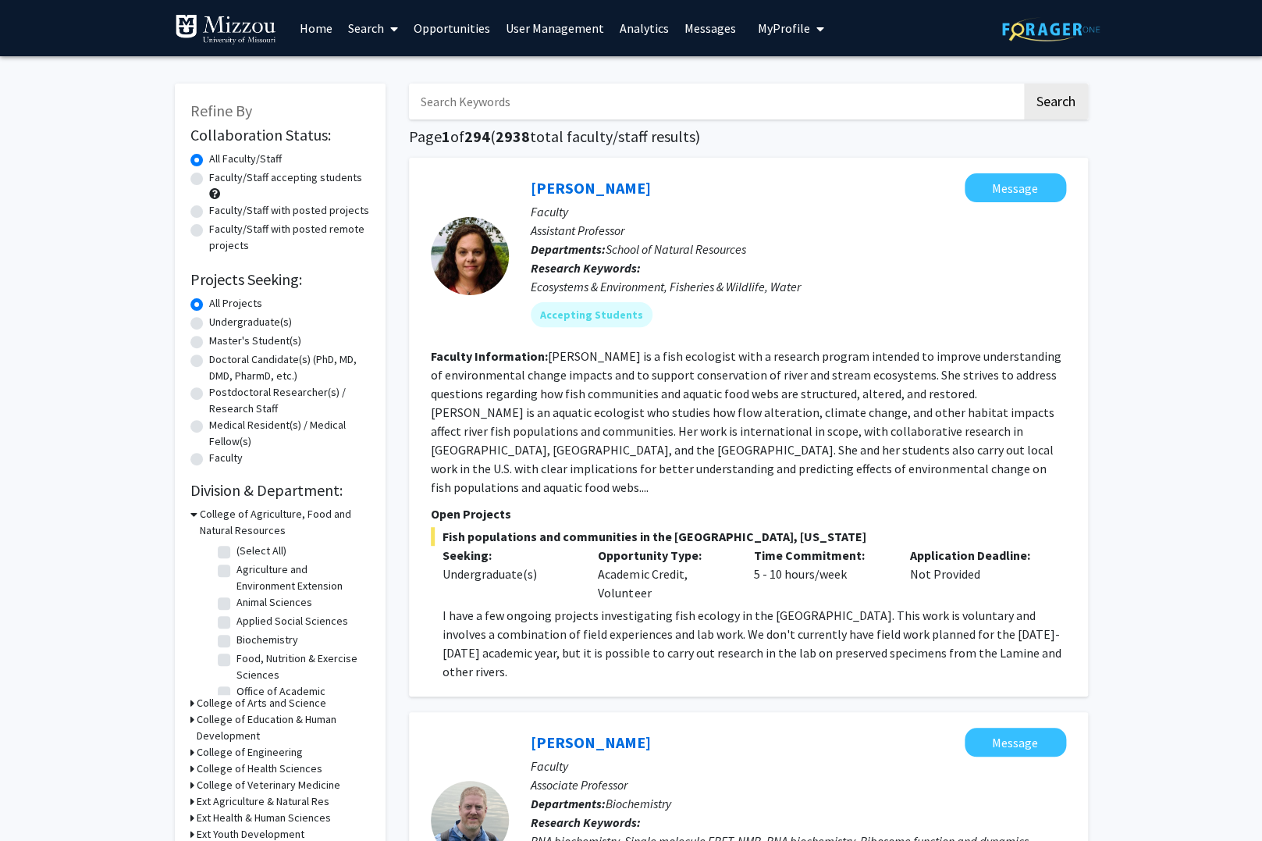
click at [554, 90] on input "Search Keywords" at bounding box center [715, 102] width 613 height 36
click at [1024, 84] on button "Search" at bounding box center [1056, 102] width 64 height 36
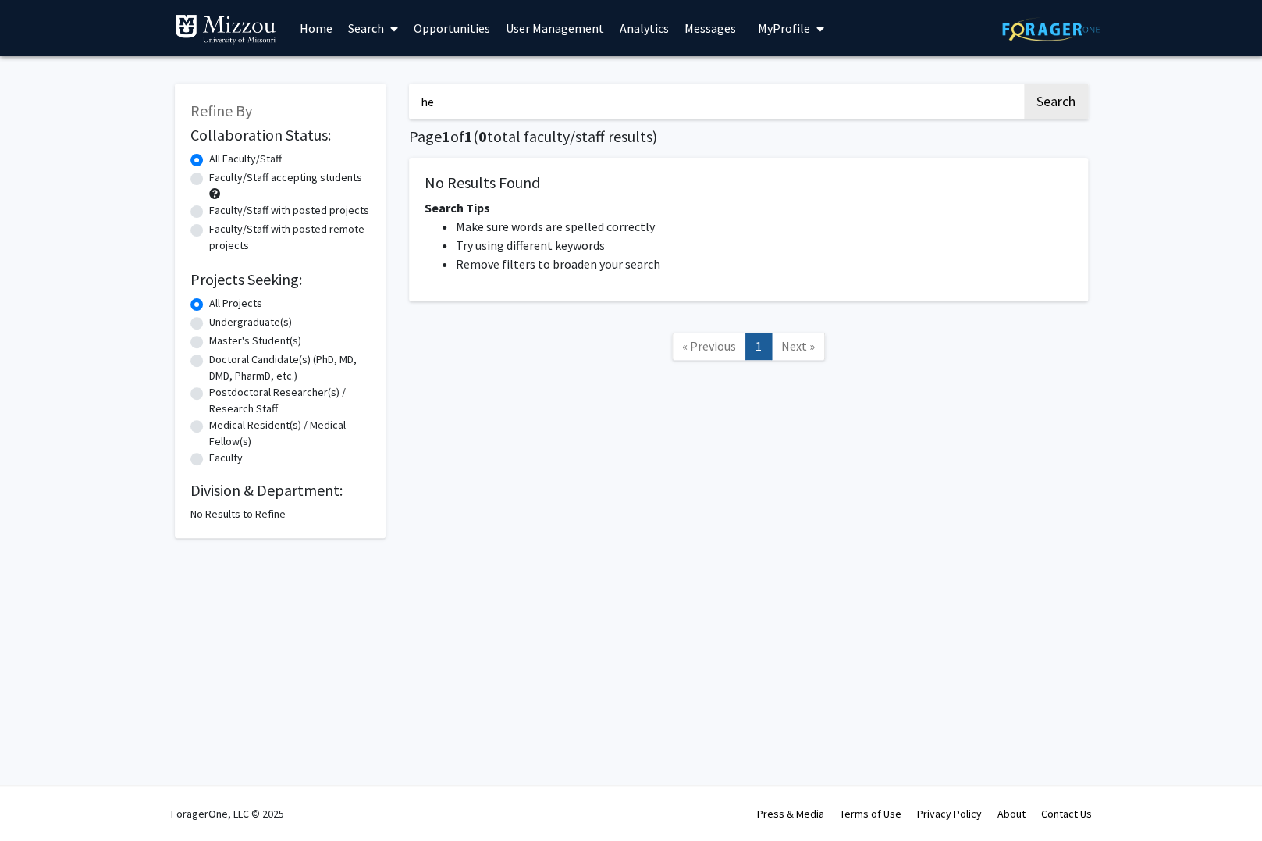
type input "h"
click at [1024, 84] on button "Search" at bounding box center [1056, 102] width 64 height 36
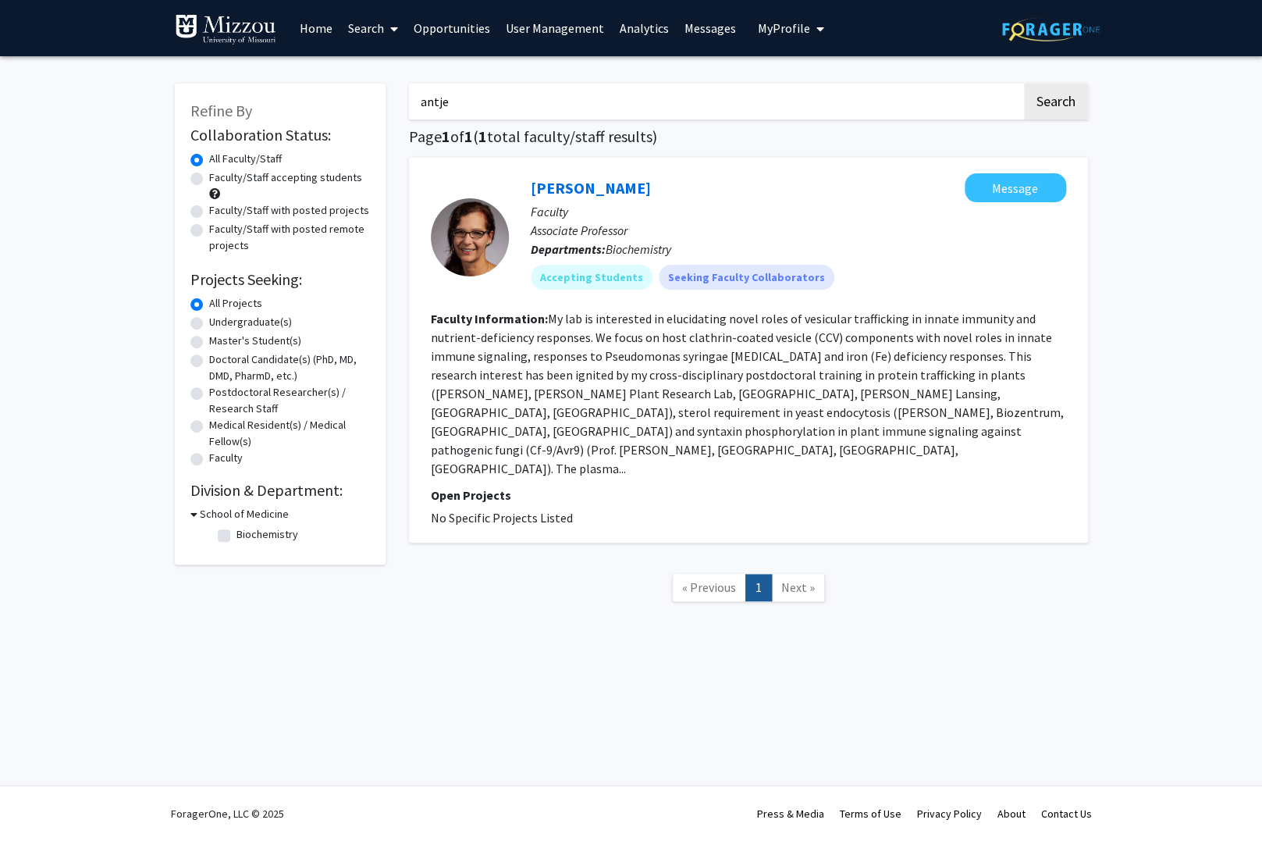
drag, startPoint x: 497, startPoint y: 102, endPoint x: 101, endPoint y: 94, distance: 396.7
click at [409, 94] on input "antje" at bounding box center [715, 102] width 613 height 36
click at [1024, 84] on button "Search" at bounding box center [1056, 102] width 64 height 36
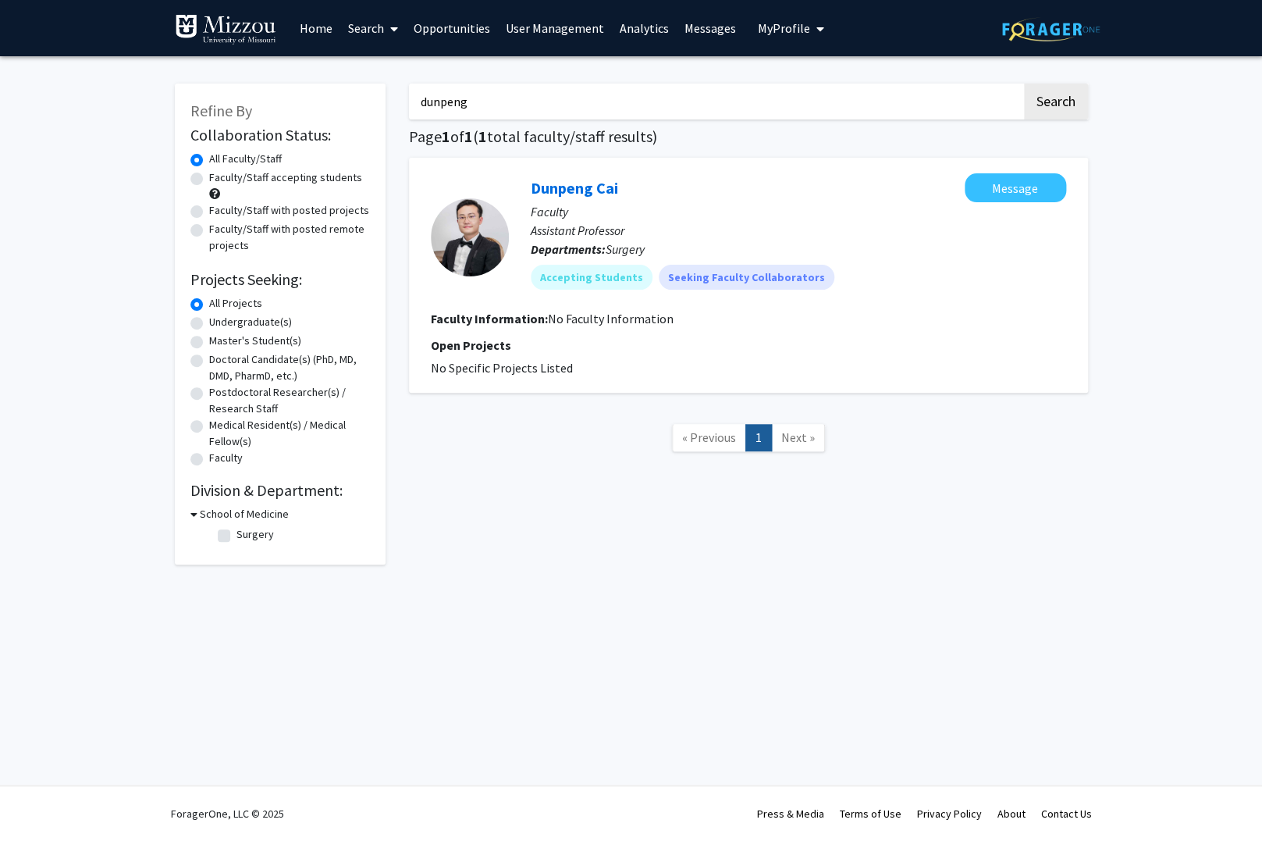
drag, startPoint x: 497, startPoint y: 105, endPoint x: -138, endPoint y: 77, distance: 635.3
click at [409, 84] on input "dunpeng" at bounding box center [715, 102] width 613 height 36
click at [1024, 84] on button "Search" at bounding box center [1056, 102] width 64 height 36
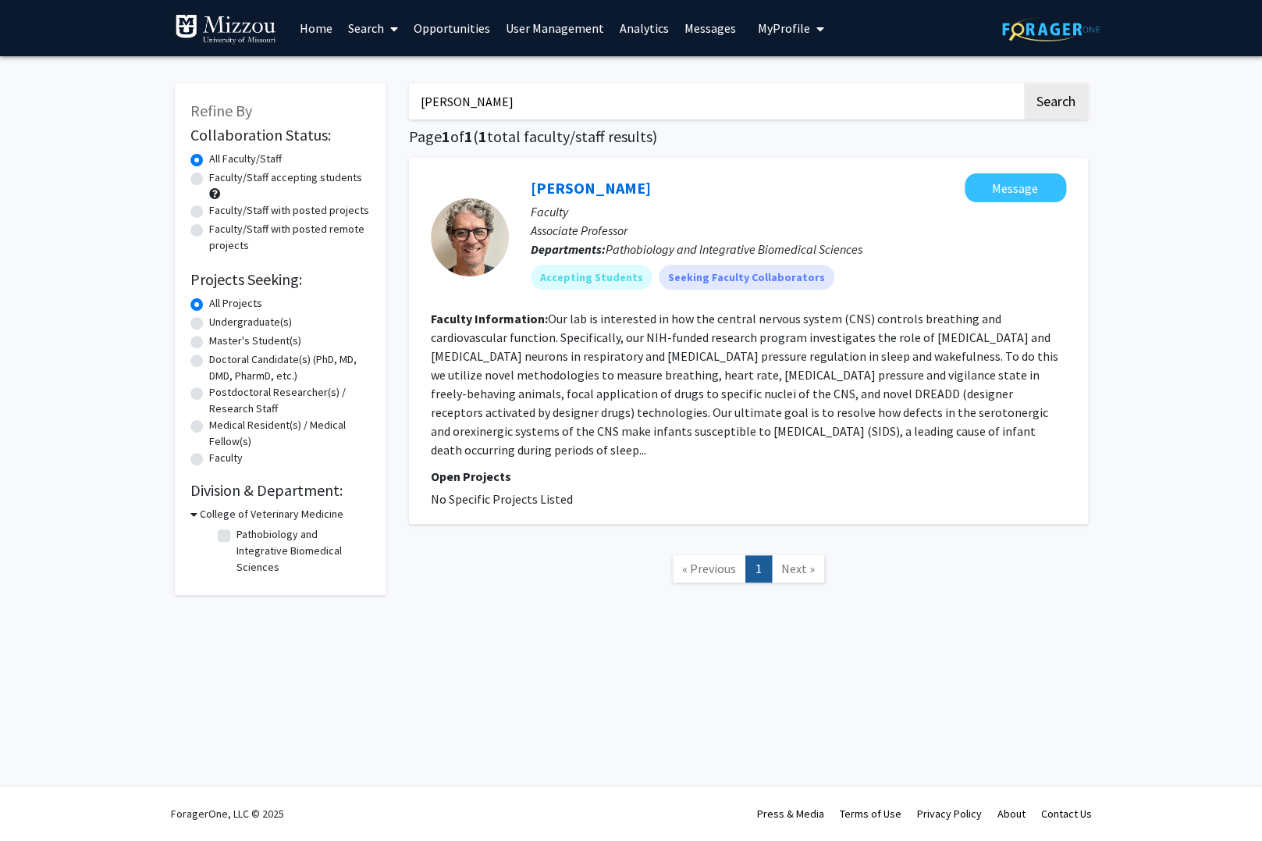
drag, startPoint x: 505, startPoint y: 105, endPoint x: 84, endPoint y: 52, distance: 425.0
click at [409, 84] on input "[PERSON_NAME]" at bounding box center [715, 102] width 613 height 36
click at [1024, 84] on button "Search" at bounding box center [1056, 102] width 64 height 36
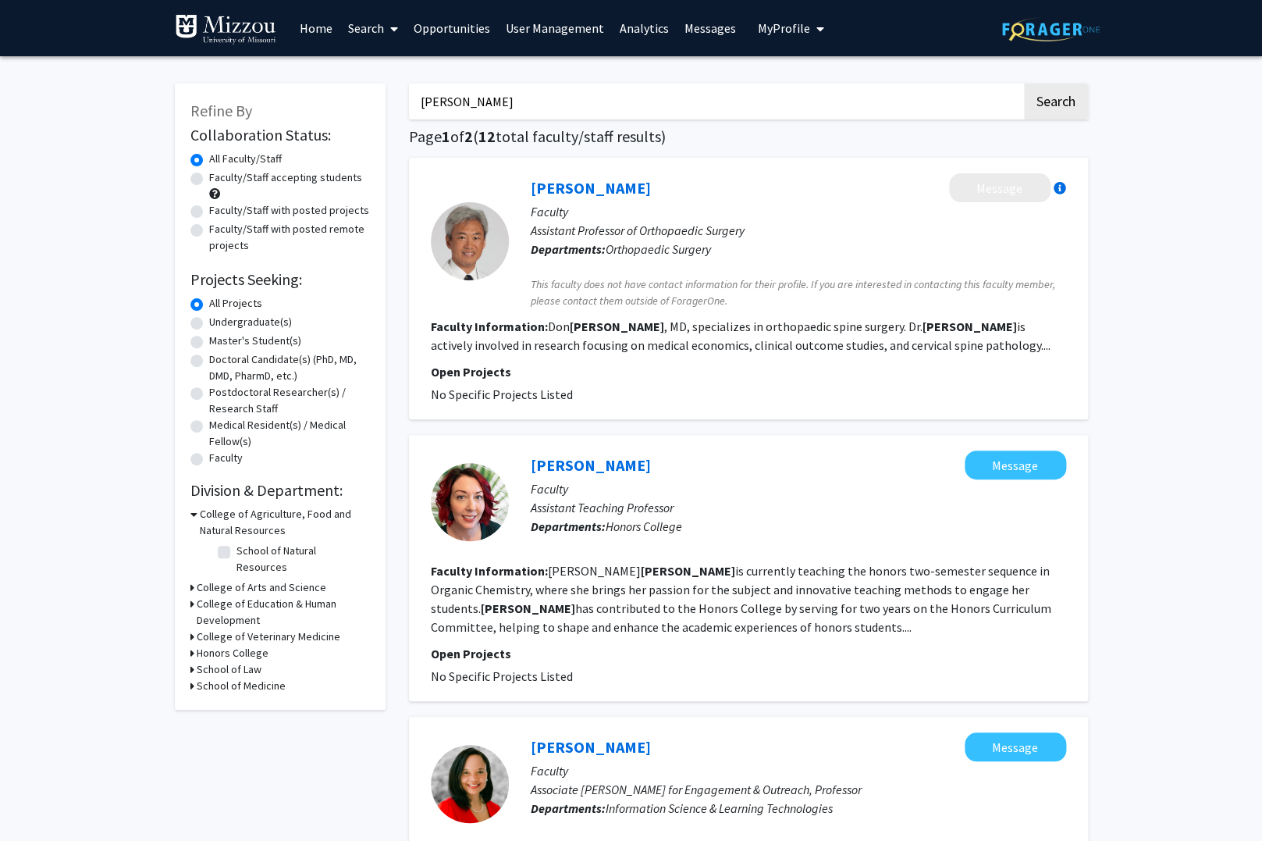
drag, startPoint x: 478, startPoint y: 111, endPoint x: -36, endPoint y: 90, distance: 514.1
click at [409, 90] on input "[PERSON_NAME]" at bounding box center [715, 102] width 613 height 36
click at [1024, 84] on button "Search" at bounding box center [1056, 102] width 64 height 36
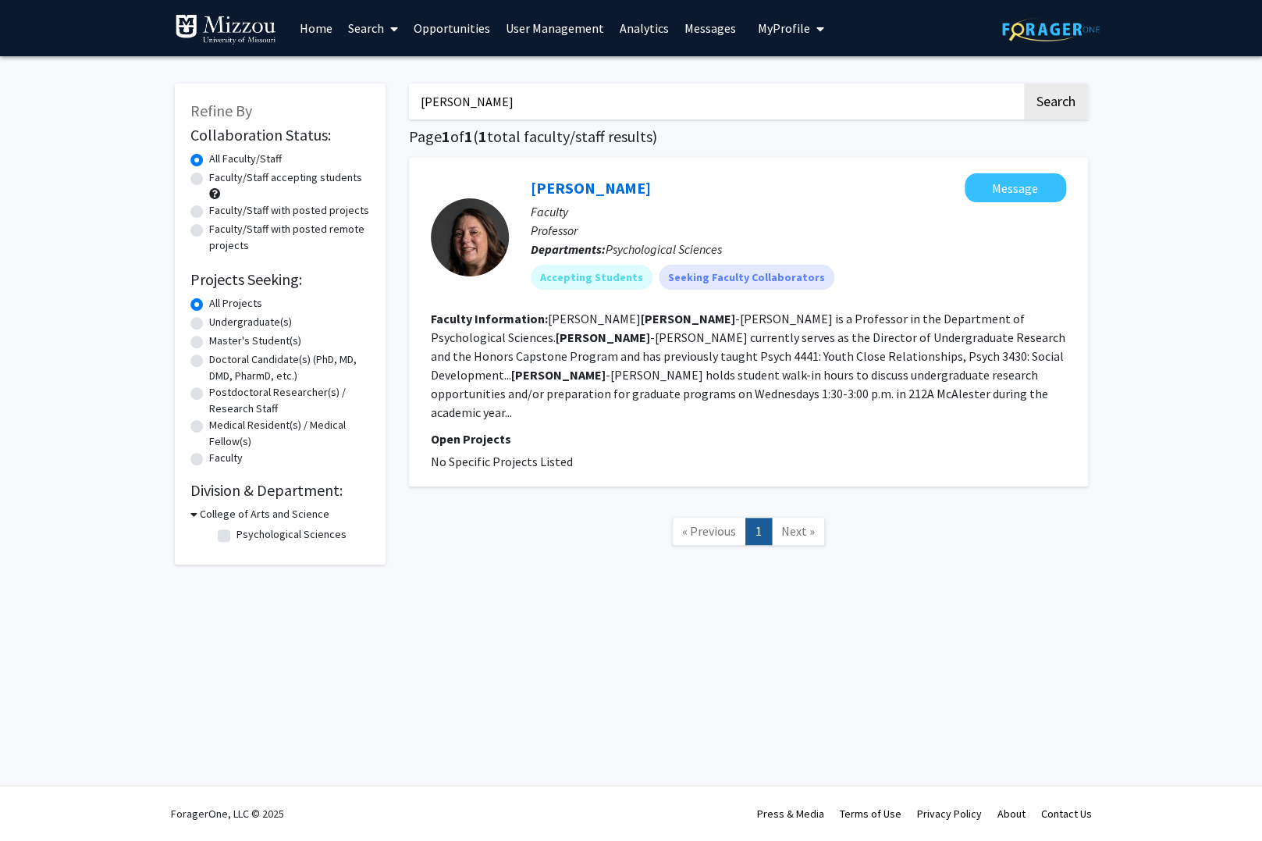
drag, startPoint x: 259, startPoint y: 96, endPoint x: -112, endPoint y: 80, distance: 371.2
click at [409, 84] on input "[PERSON_NAME]" at bounding box center [715, 102] width 613 height 36
click at [1024, 84] on button "Search" at bounding box center [1056, 102] width 64 height 36
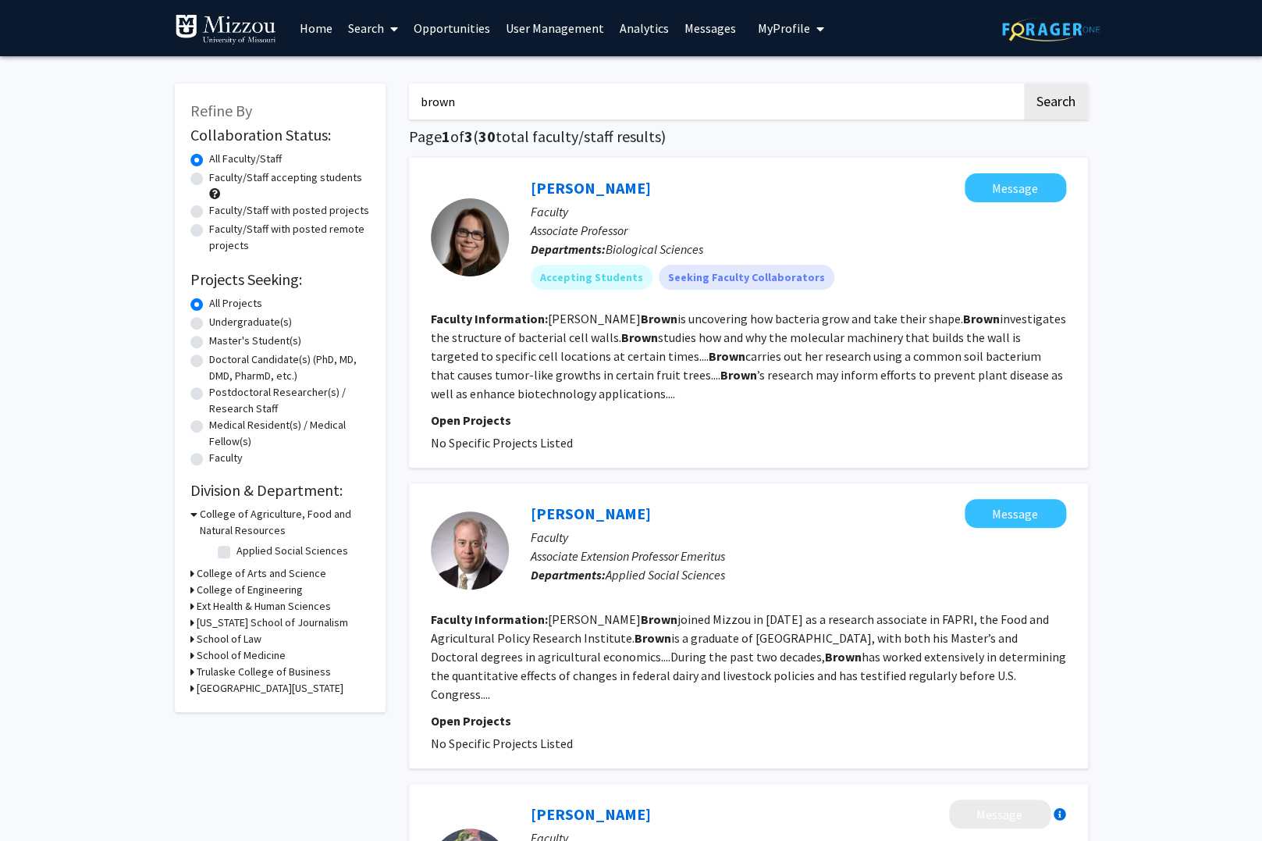
drag, startPoint x: 559, startPoint y: 100, endPoint x: -56, endPoint y: 59, distance: 616.6
click at [409, 84] on input "brown" at bounding box center [715, 102] width 613 height 36
type input "[PERSON_NAME]"
click at [1024, 84] on button "Search" at bounding box center [1056, 102] width 64 height 36
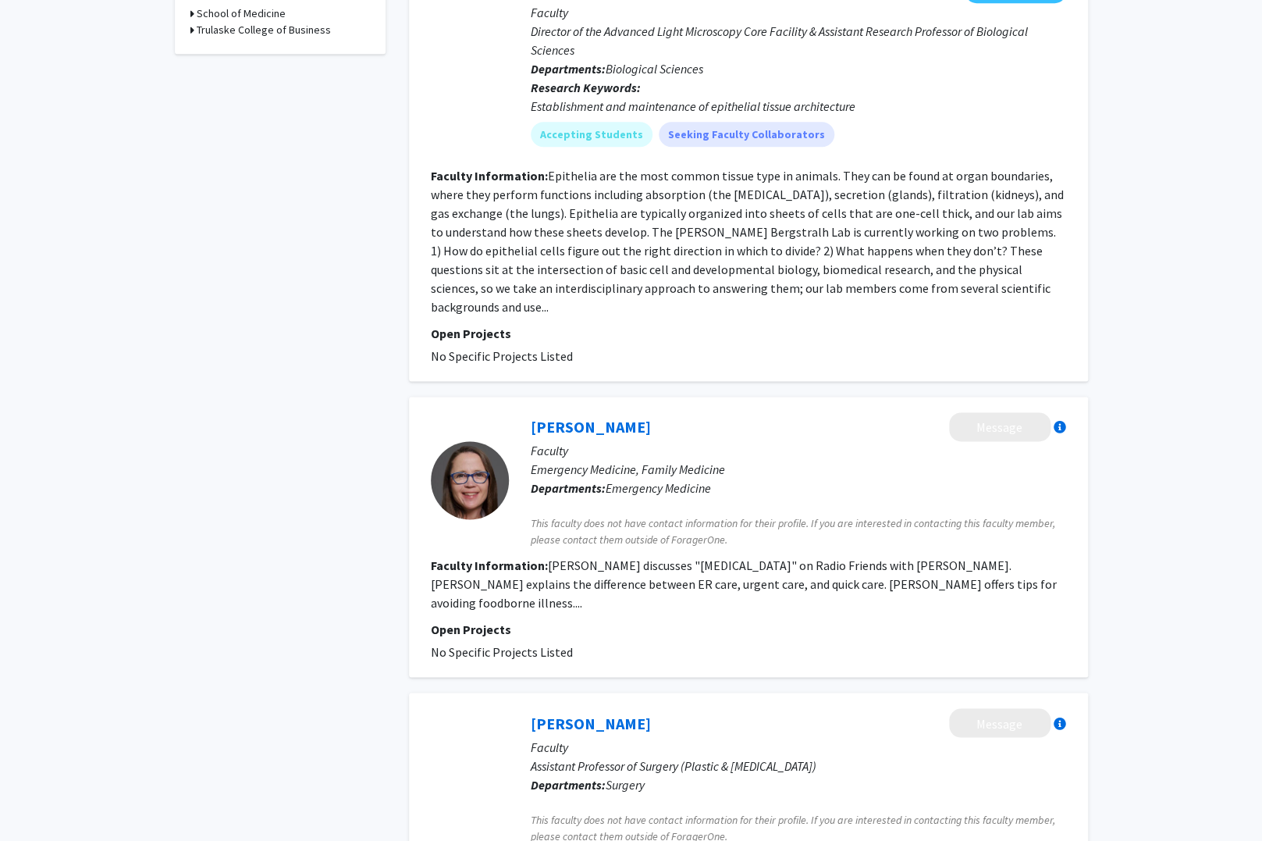
scroll to position [586, 0]
